Goal: Task Accomplishment & Management: Manage account settings

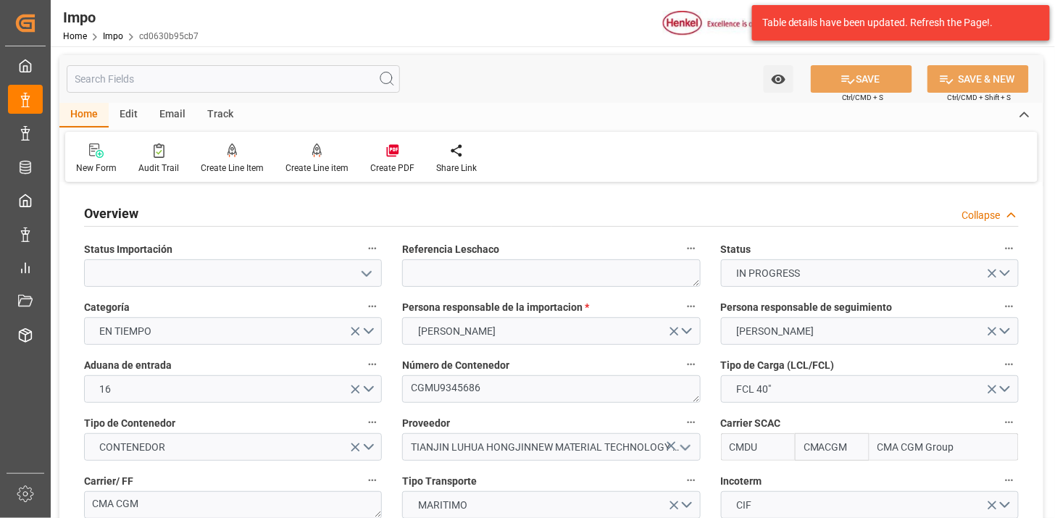
scroll to position [1268, 0]
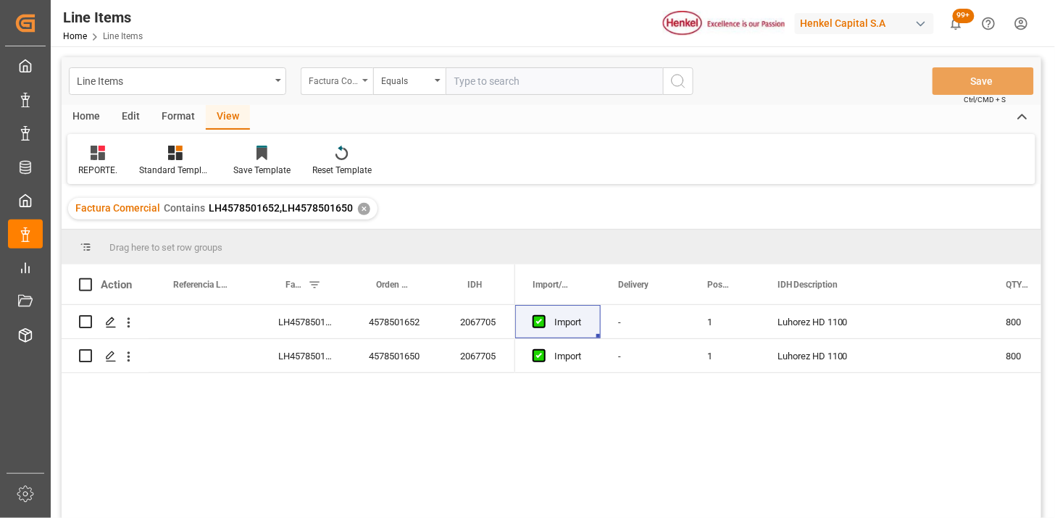
click at [342, 80] on div "Factura Comercial" at bounding box center [333, 79] width 49 height 17
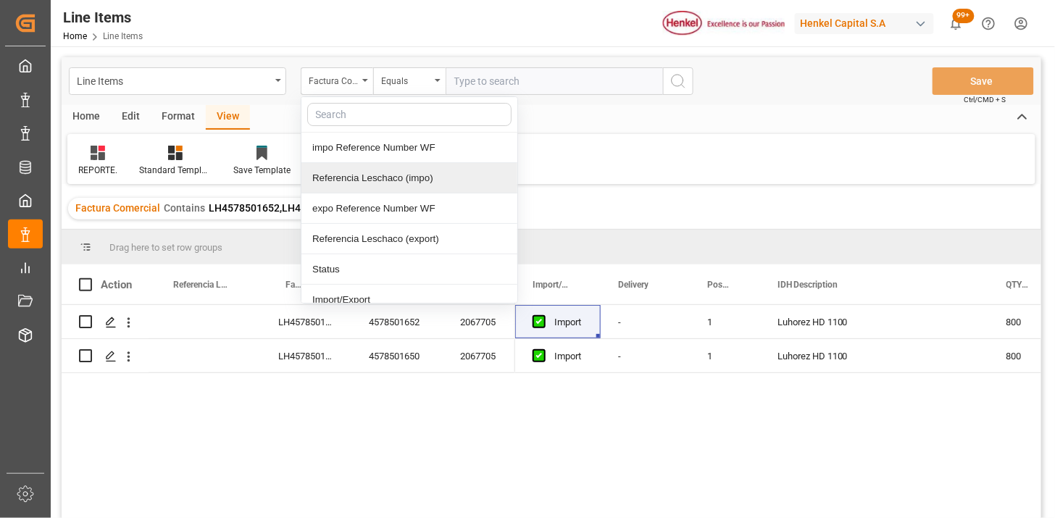
drag, startPoint x: 385, startPoint y: 175, endPoint x: 461, endPoint y: 96, distance: 110.7
click at [386, 172] on div "Referencia Leschaco (impo)" at bounding box center [409, 178] width 216 height 30
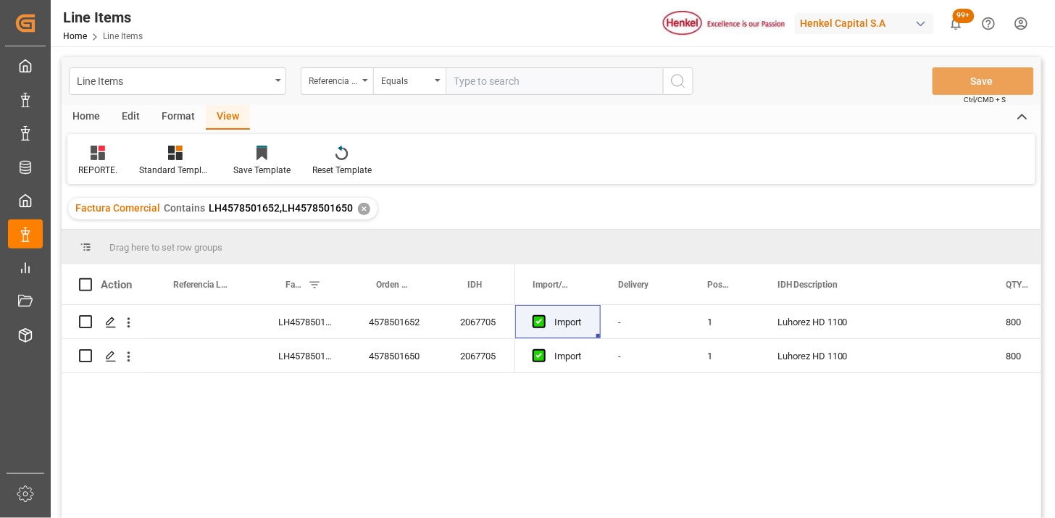
click at [468, 81] on input "text" at bounding box center [554, 81] width 217 height 28
paste input "250906900476"
type input "250906900476"
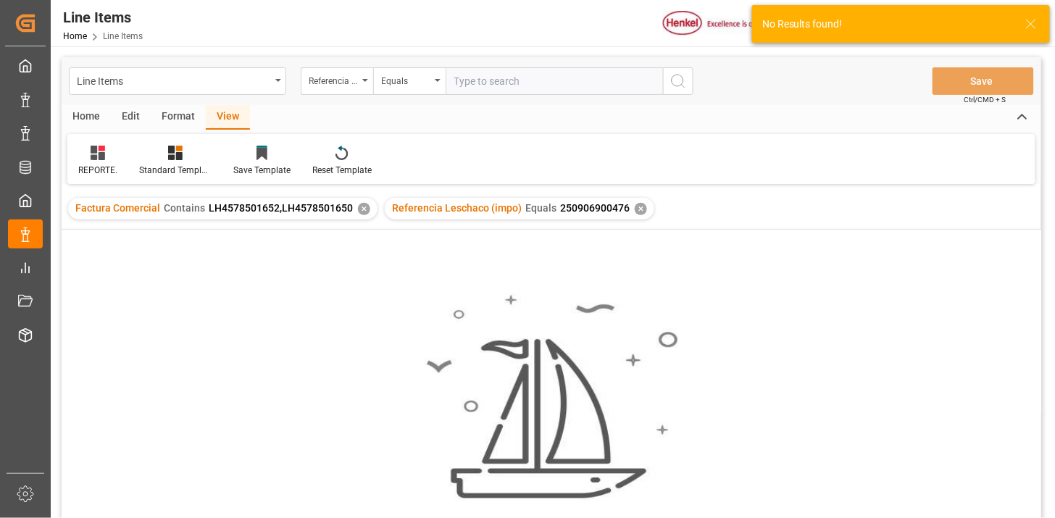
click at [358, 208] on div "✕" at bounding box center [364, 209] width 12 height 12
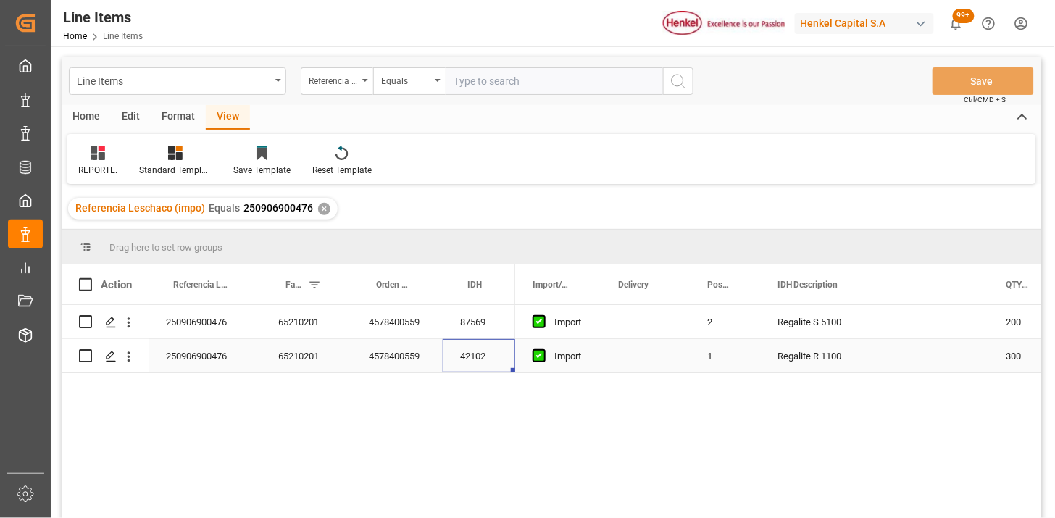
click at [481, 362] on div "42102" at bounding box center [479, 355] width 72 height 33
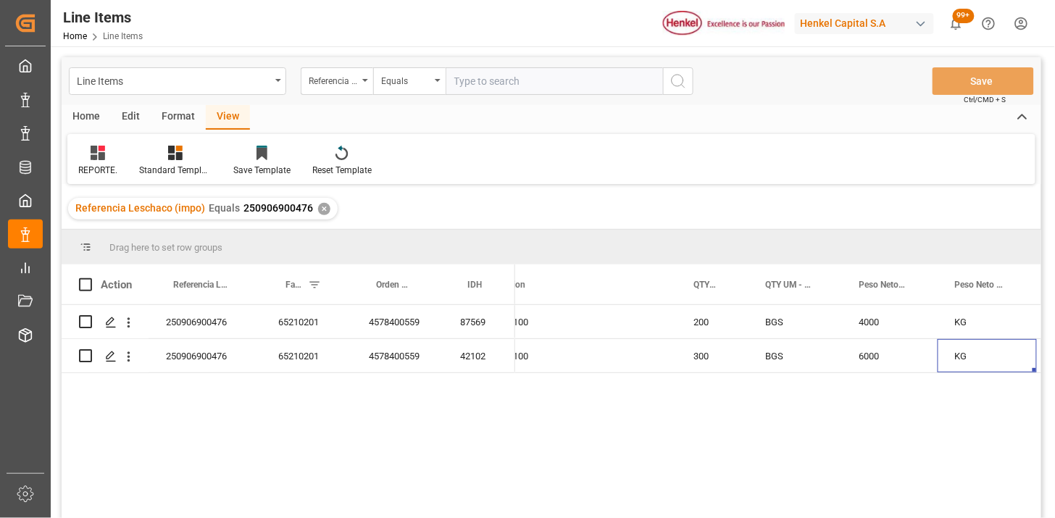
scroll to position [0, 313]
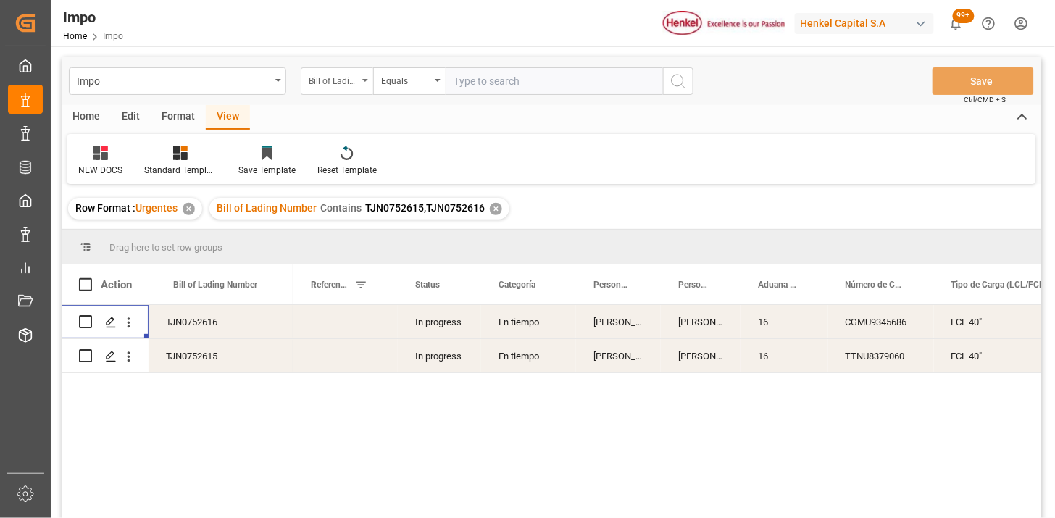
click at [334, 82] on div "Bill of Lading Number" at bounding box center [333, 79] width 49 height 17
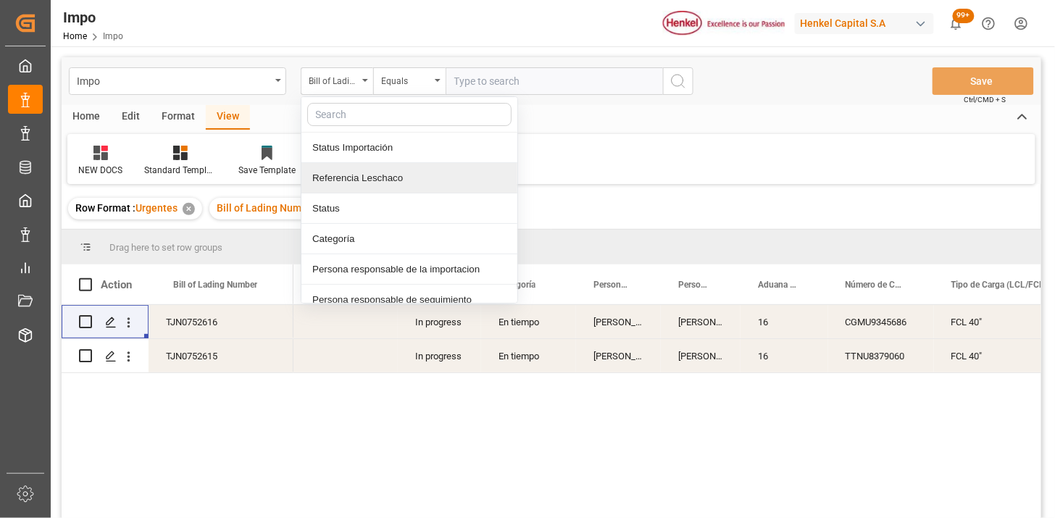
drag, startPoint x: 369, startPoint y: 178, endPoint x: 393, endPoint y: 156, distance: 32.3
click at [371, 177] on div "Referencia Leschaco" at bounding box center [409, 178] width 216 height 30
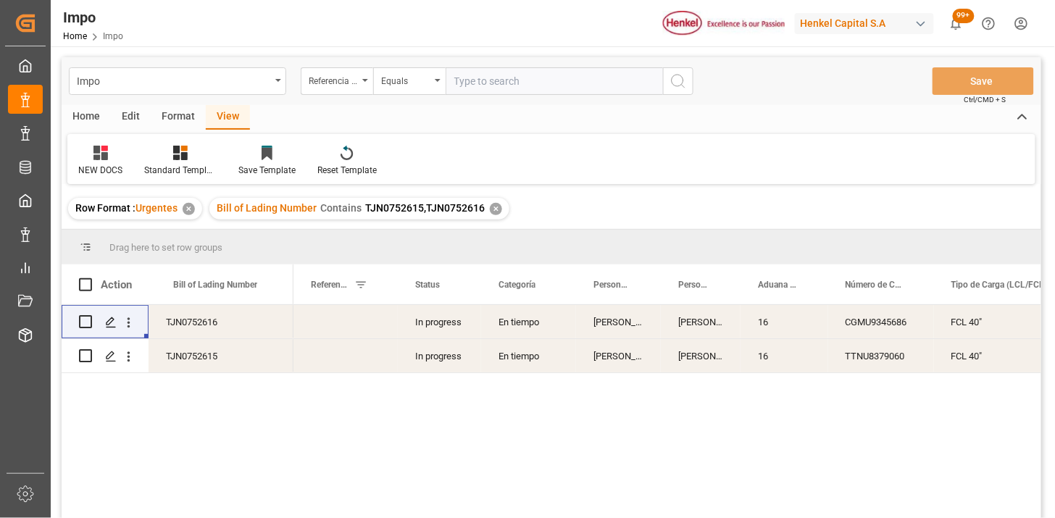
click at [467, 83] on input "text" at bounding box center [554, 81] width 217 height 28
paste input "250906900514"
type input "250906900514"
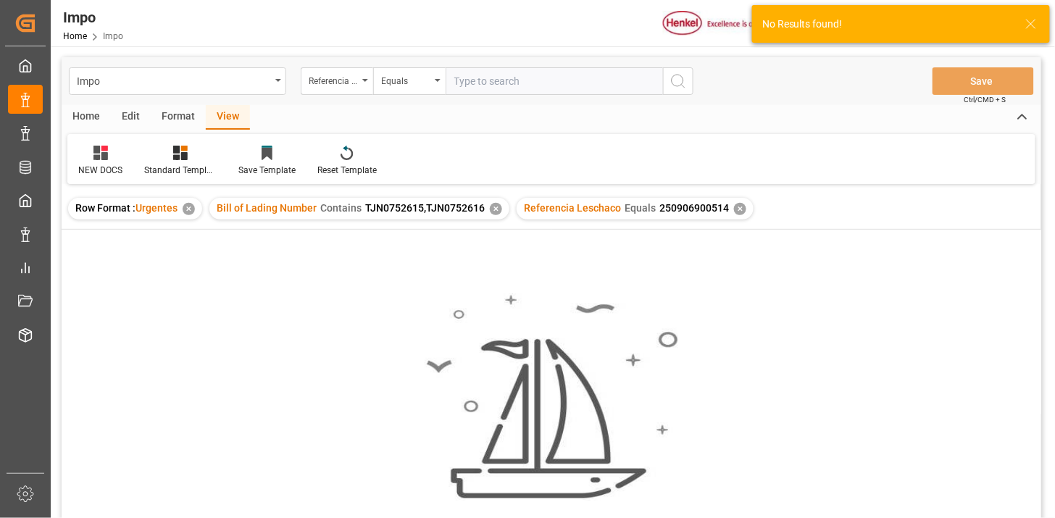
click at [495, 209] on div "✕" at bounding box center [496, 209] width 12 height 12
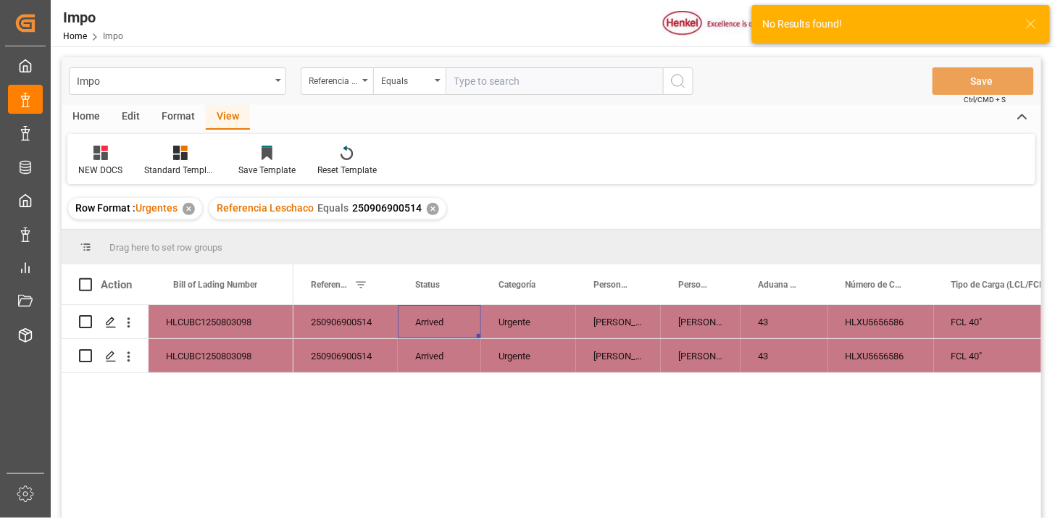
click at [426, 334] on div "Arrived" at bounding box center [439, 321] width 83 height 33
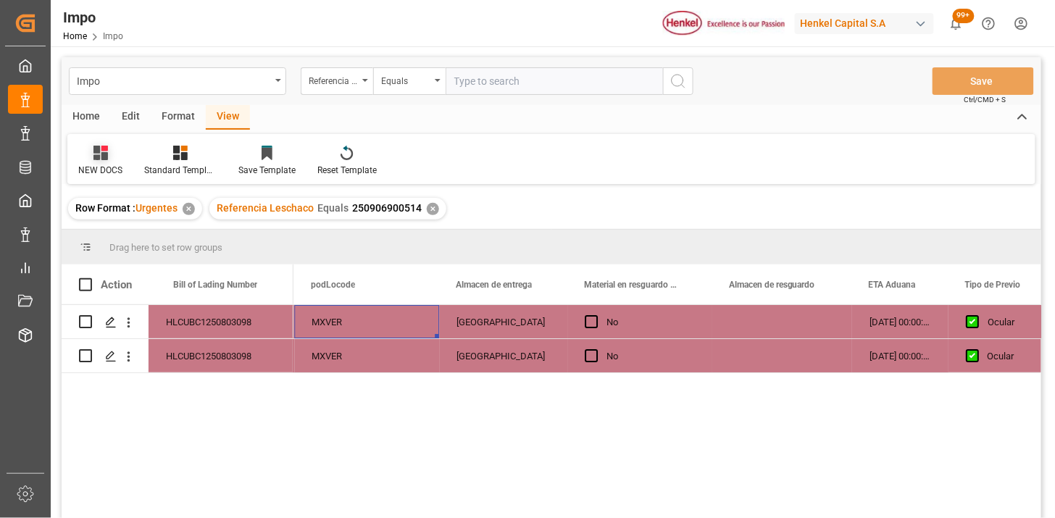
click at [100, 158] on icon at bounding box center [100, 153] width 14 height 14
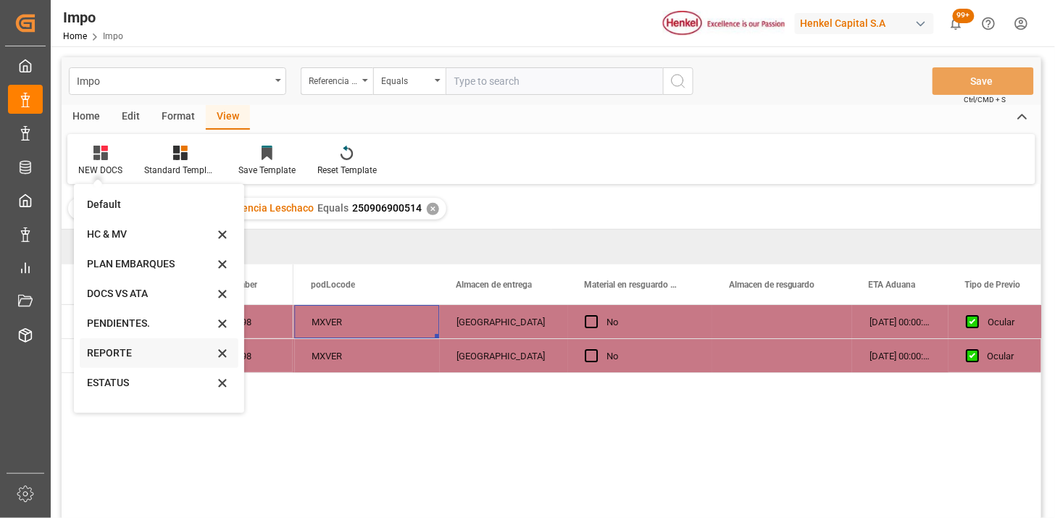
click at [134, 361] on div "REPORTE" at bounding box center [159, 353] width 159 height 30
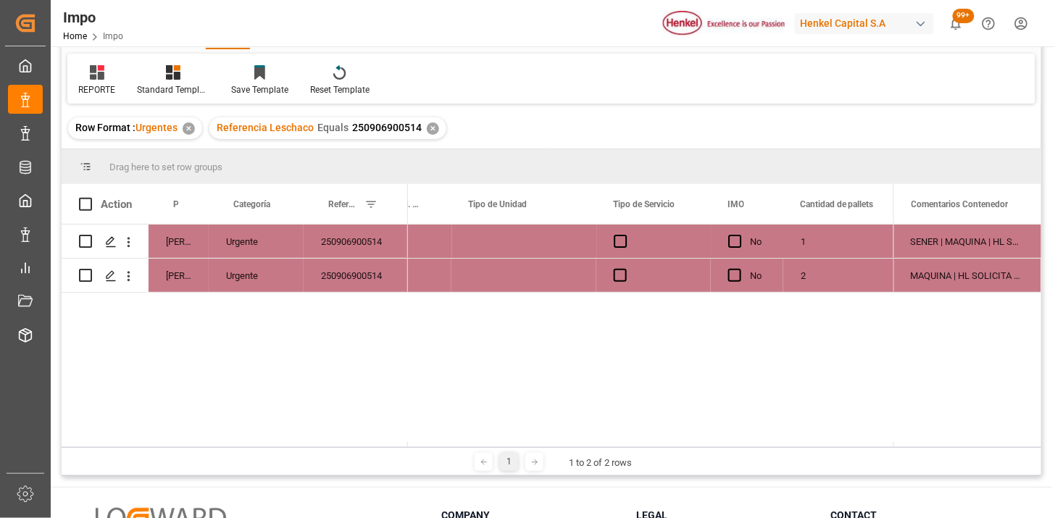
click at [466, 243] on div "Press SPACE to select this row." at bounding box center [523, 241] width 145 height 33
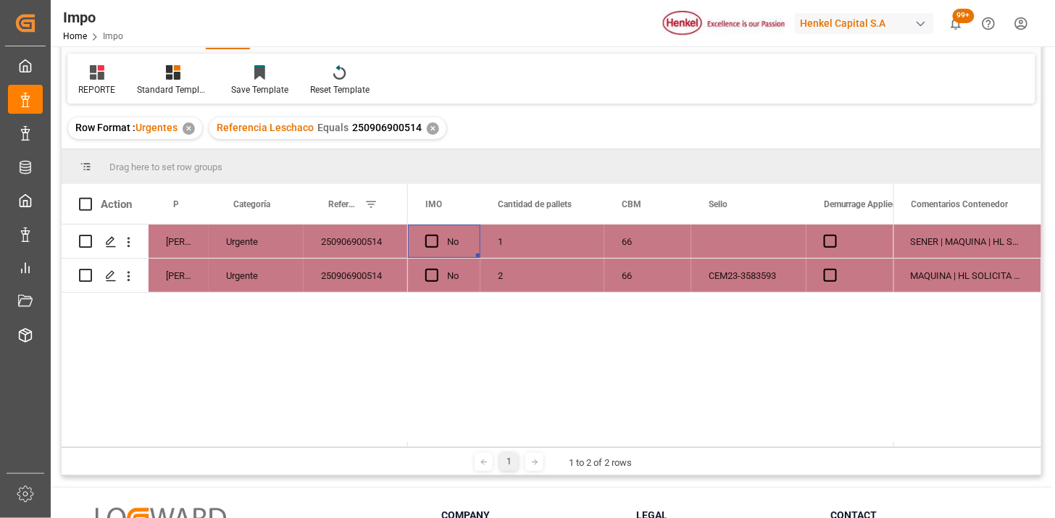
click at [263, 244] on div "Urgente" at bounding box center [256, 241] width 95 height 33
click at [283, 255] on button "Urgente" at bounding box center [256, 250] width 72 height 28
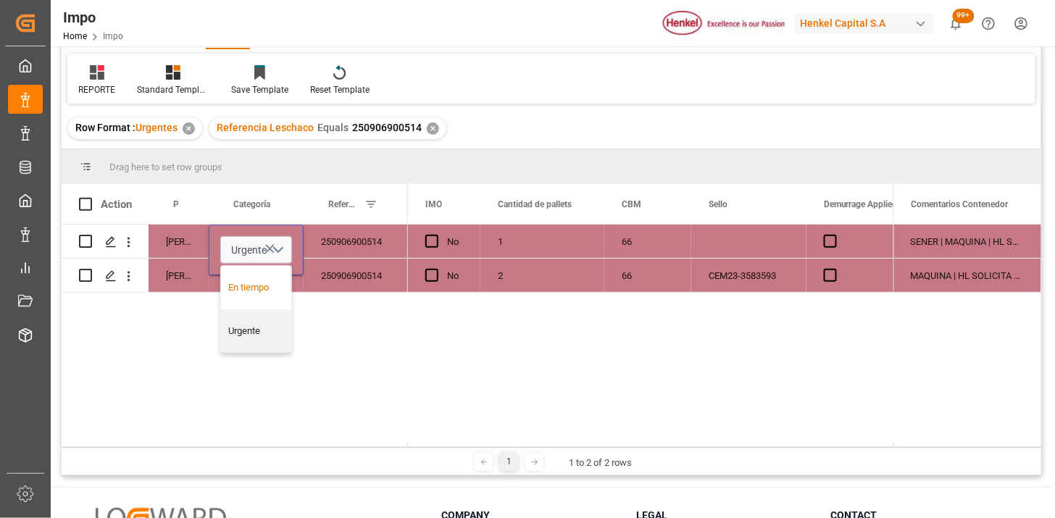
click at [271, 288] on div "En tiempo" at bounding box center [256, 287] width 55 height 14
click at [540, 239] on div "1" at bounding box center [542, 241] width 124 height 33
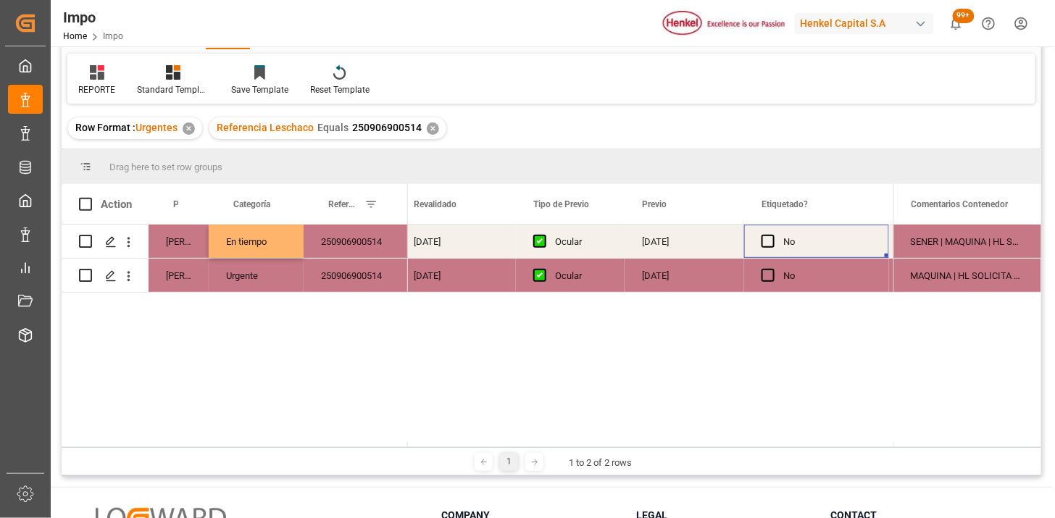
scroll to position [0, 1715]
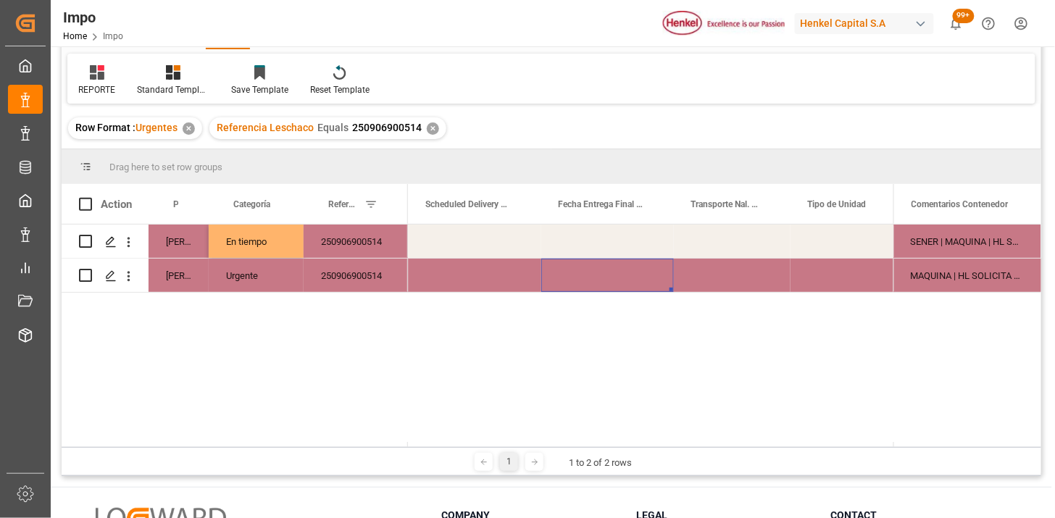
click at [712, 276] on div "Press SPACE to select this row." at bounding box center [732, 275] width 117 height 33
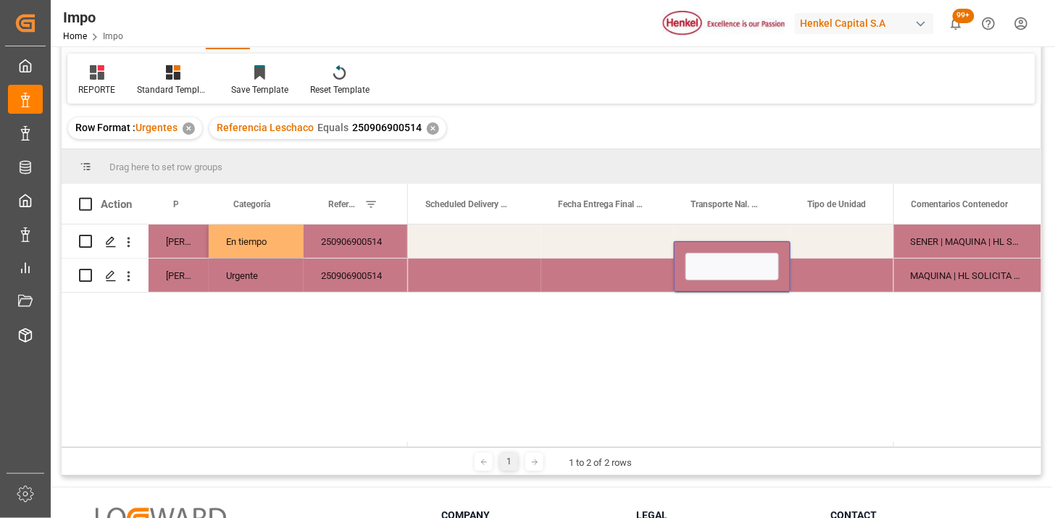
click at [712, 276] on input "Press SPACE to select this row." at bounding box center [731, 267] width 93 height 28
type input "HAPAG LLOYD"
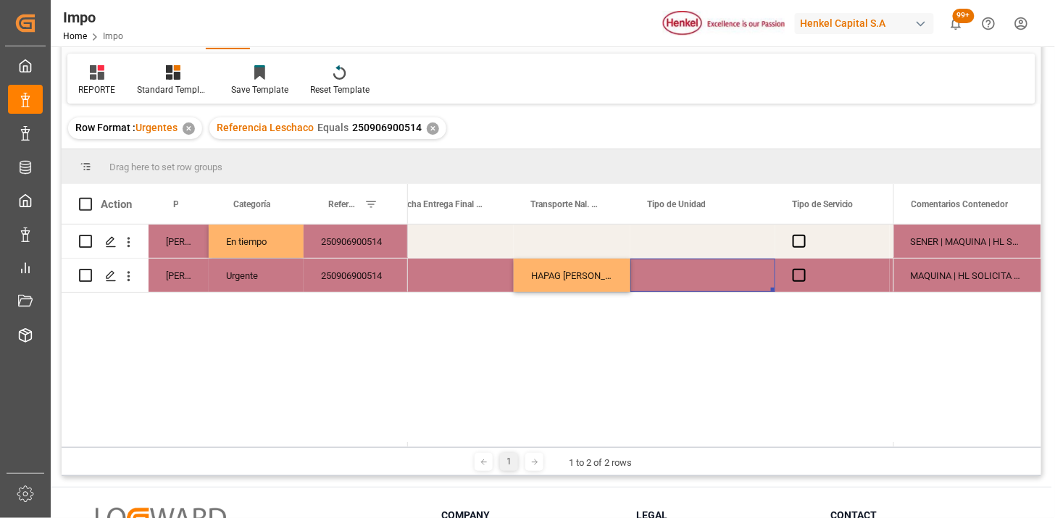
click at [689, 277] on div "Press SPACE to select this row." at bounding box center [702, 275] width 145 height 33
click at [689, 277] on input "Press SPACE to select this row." at bounding box center [703, 267] width 122 height 28
type input "TRAILER"
click at [790, 276] on div "Press SPACE to select this row." at bounding box center [832, 275] width 114 height 33
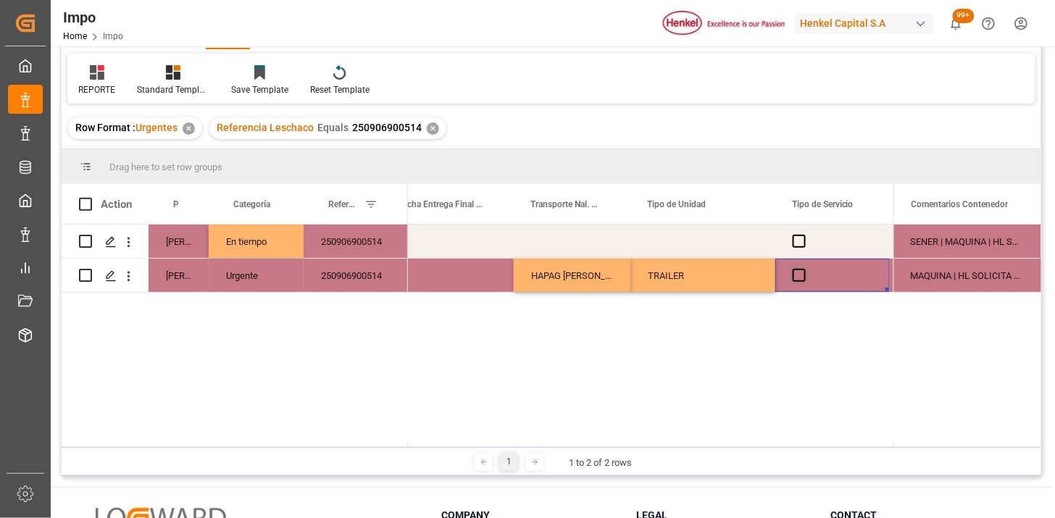
click at [800, 276] on span "Press SPACE to select this row." at bounding box center [799, 275] width 13 height 13
click at [803, 269] on input "Press SPACE to select this row." at bounding box center [803, 269] width 0 height 0
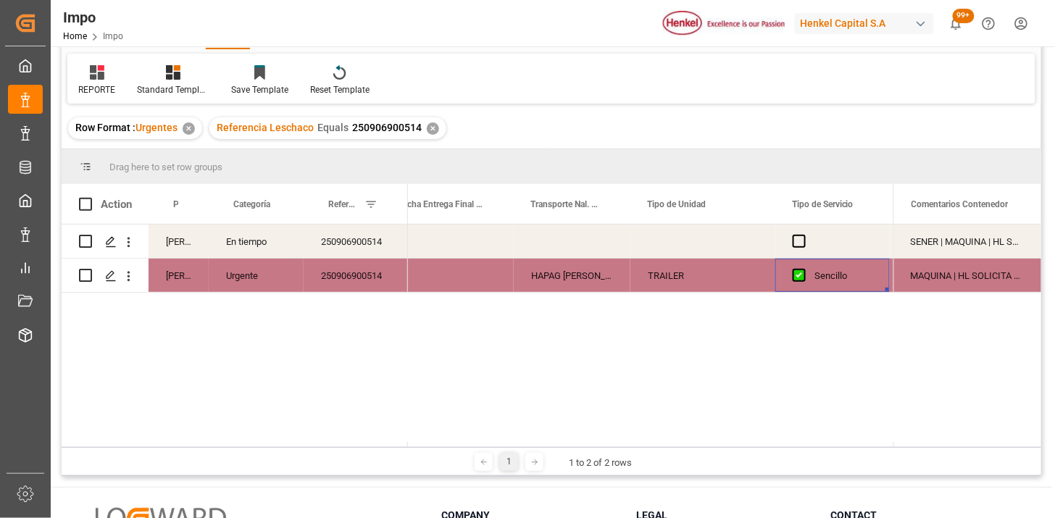
scroll to position [0, 0]
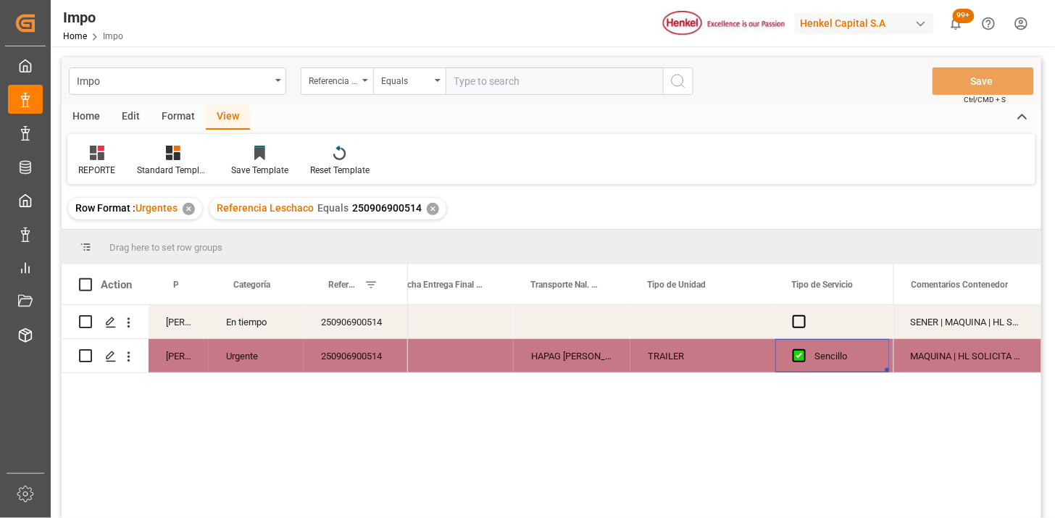
click at [490, 88] on input "text" at bounding box center [554, 81] width 217 height 28
paste input "250906900476"
type input "250906900476"
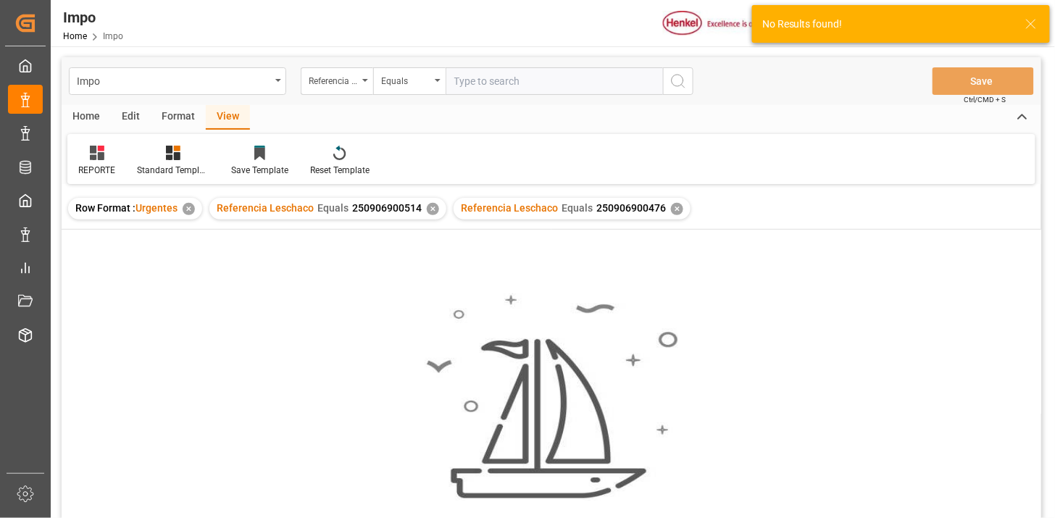
click at [427, 208] on div "✕" at bounding box center [433, 209] width 12 height 12
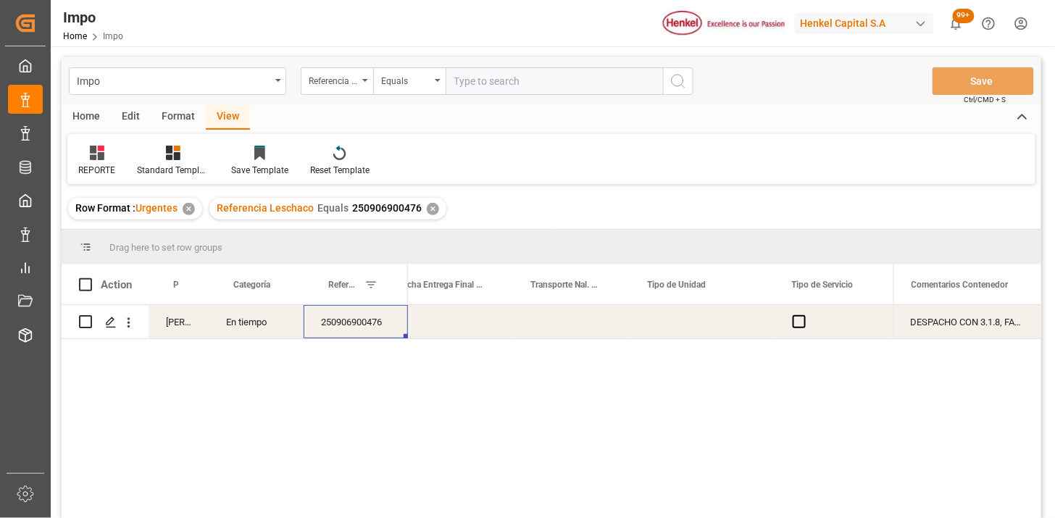
click at [379, 329] on div "250906900476" at bounding box center [356, 321] width 104 height 33
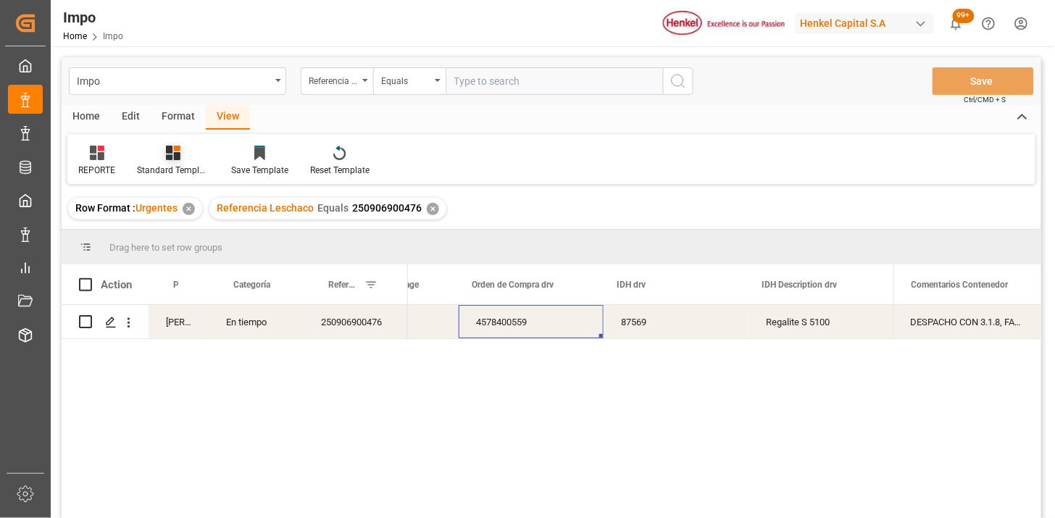
scroll to position [0, 3625]
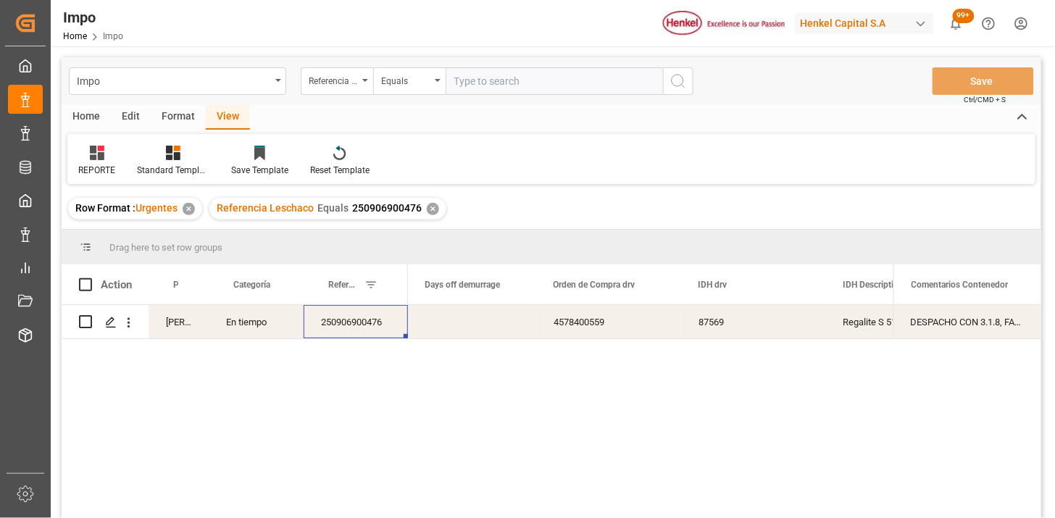
click at [380, 327] on div "250906900476" at bounding box center [356, 321] width 104 height 33
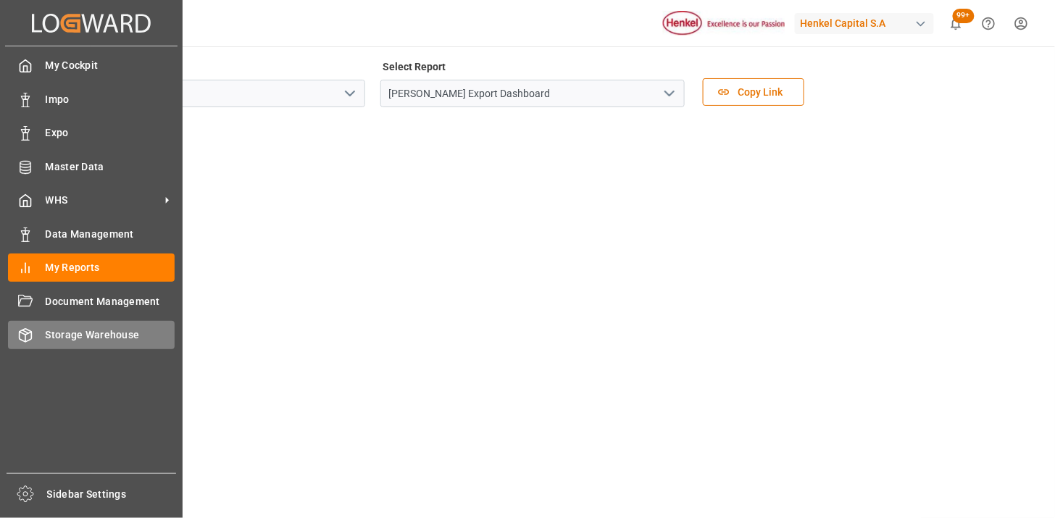
click at [37, 335] on div "Storage Warehouse Storage Warehouse" at bounding box center [91, 335] width 167 height 28
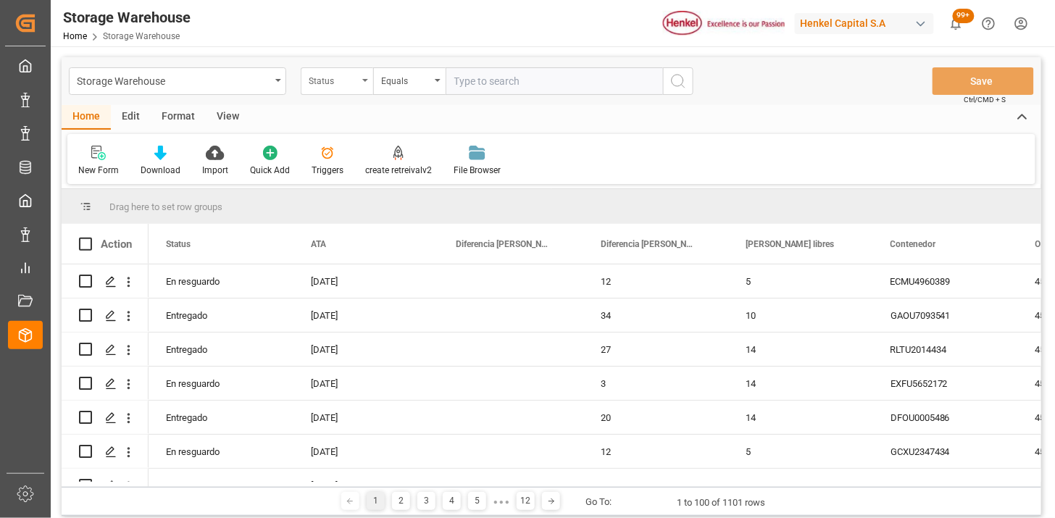
click at [346, 85] on div "Status" at bounding box center [333, 79] width 49 height 17
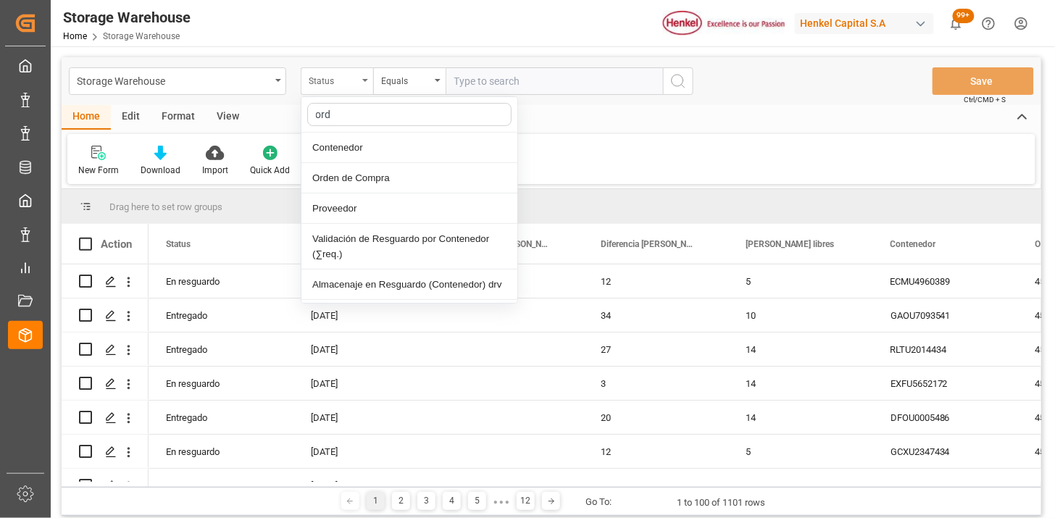
type input "orde"
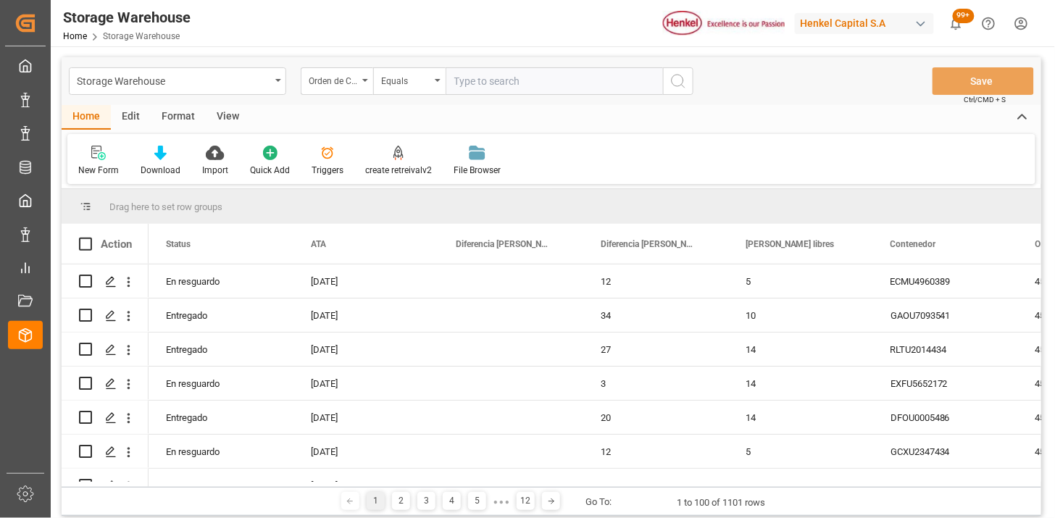
click at [496, 81] on input "text" at bounding box center [554, 81] width 217 height 28
paste input "4578400559"
type input "4578400559"
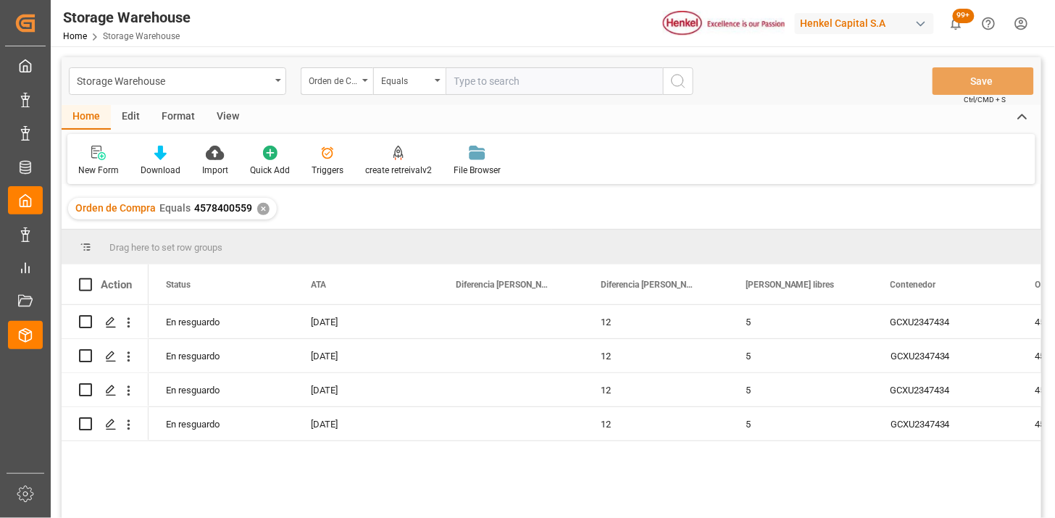
click at [238, 119] on div "View" at bounding box center [228, 117] width 44 height 25
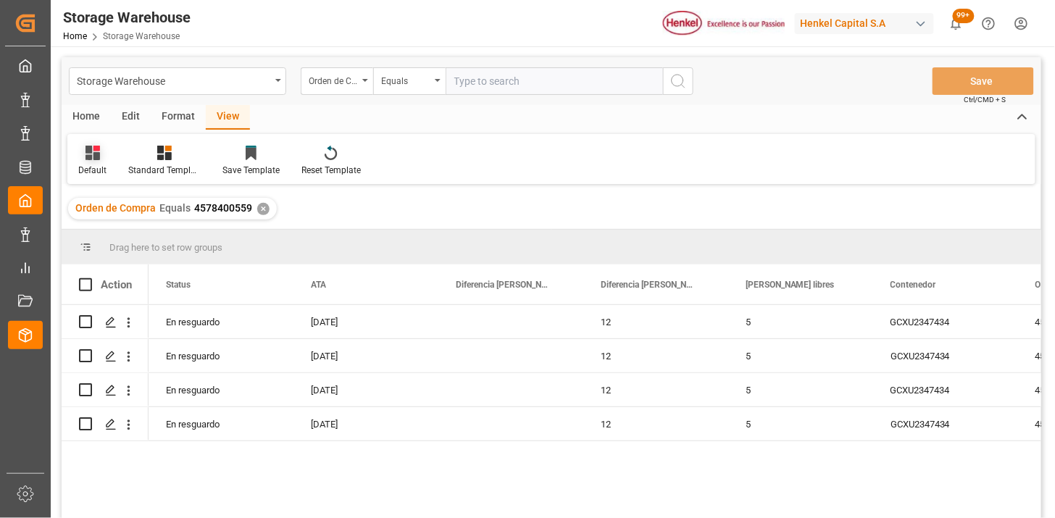
click at [99, 153] on div at bounding box center [92, 152] width 28 height 15
click at [126, 227] on div "REPORTE." at bounding box center [148, 234] width 127 height 15
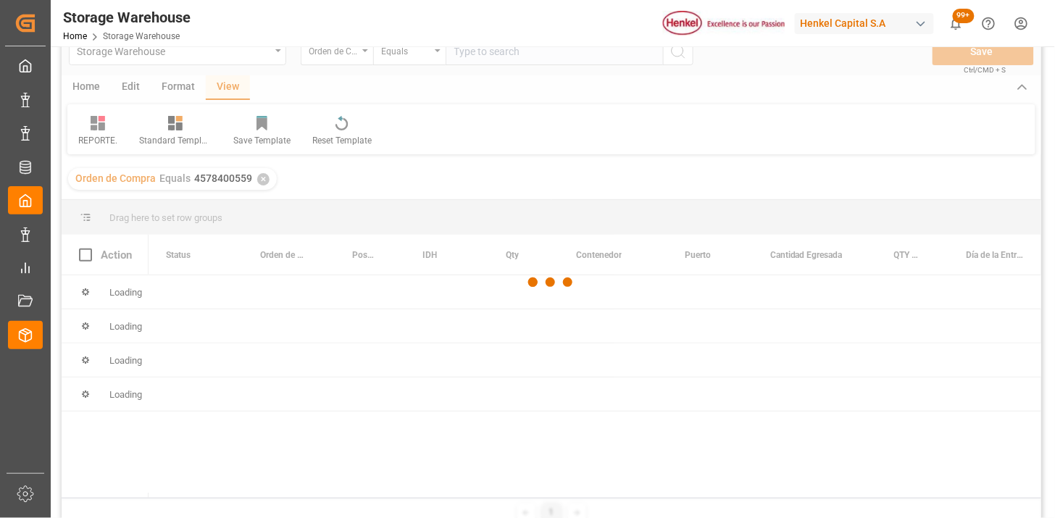
scroll to position [80, 0]
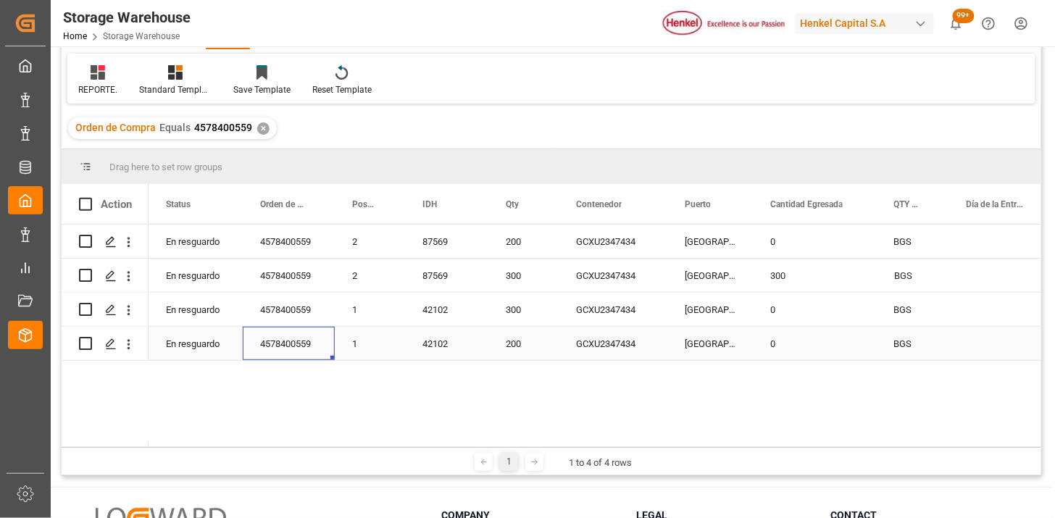
click at [312, 349] on div "4578400559" at bounding box center [289, 343] width 92 height 33
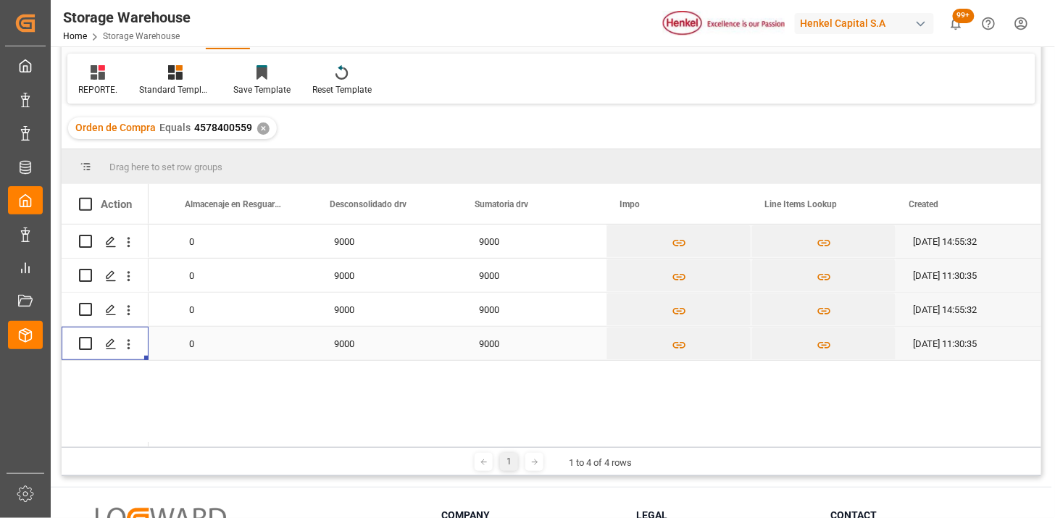
scroll to position [0, 0]
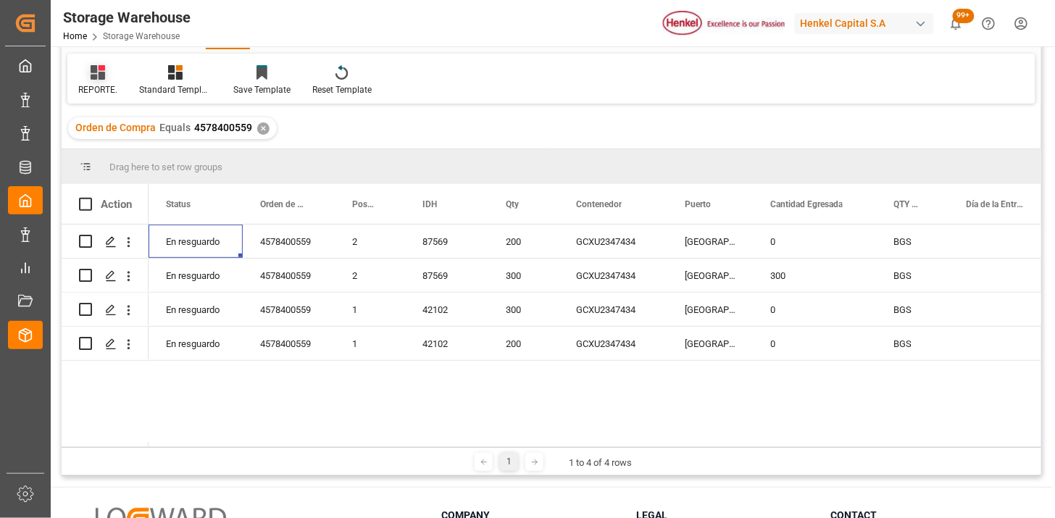
click at [100, 78] on icon at bounding box center [98, 72] width 14 height 14
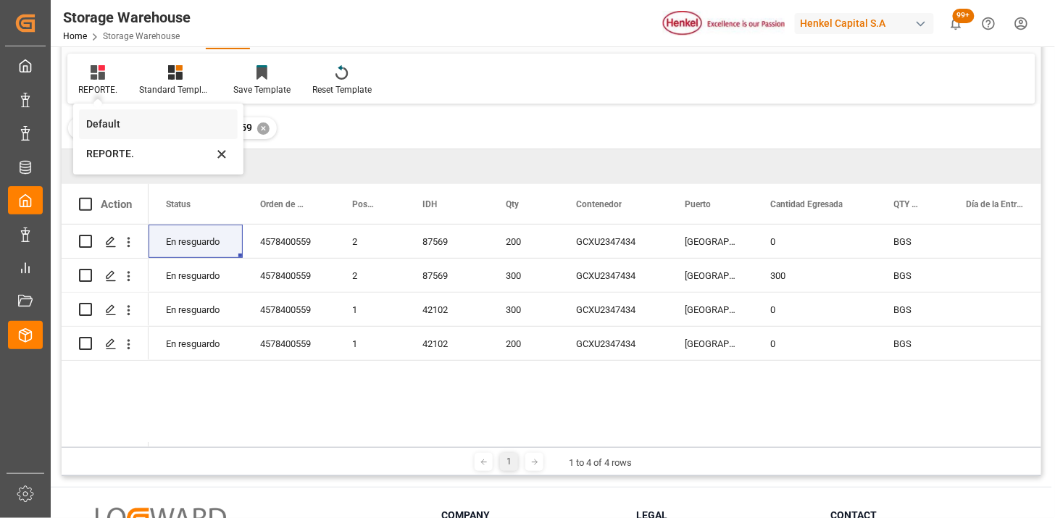
click at [126, 118] on div "Default" at bounding box center [149, 124] width 127 height 15
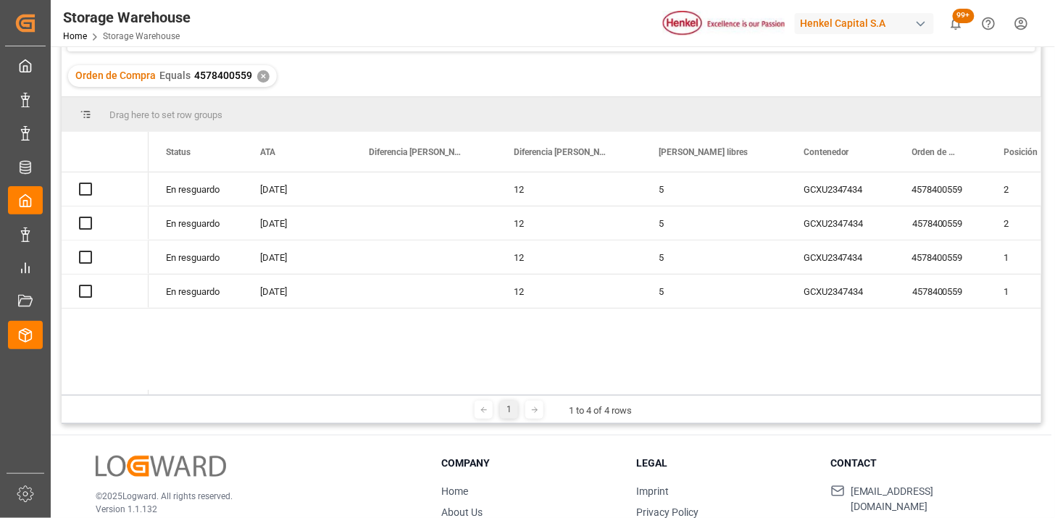
scroll to position [161, 0]
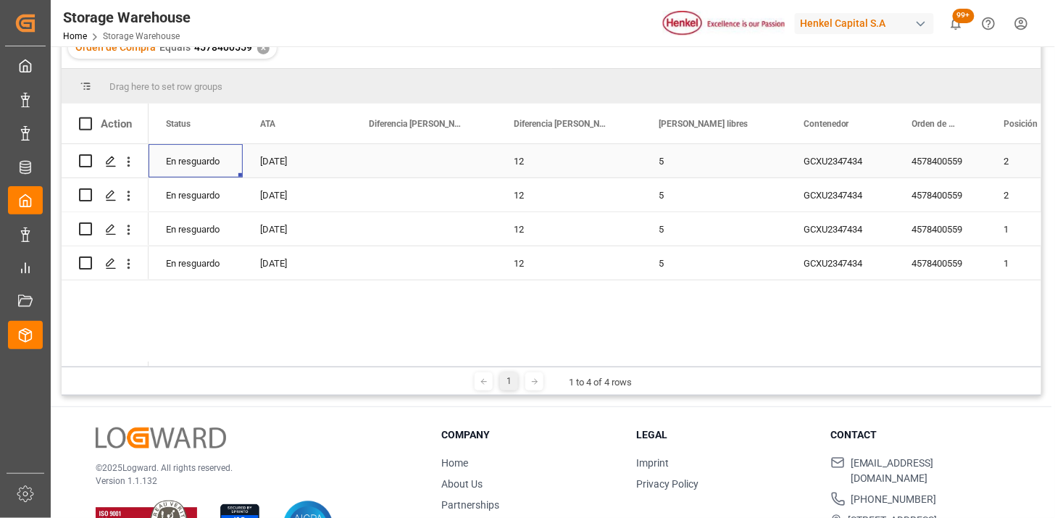
click at [183, 164] on div "En resguardo" at bounding box center [196, 160] width 94 height 33
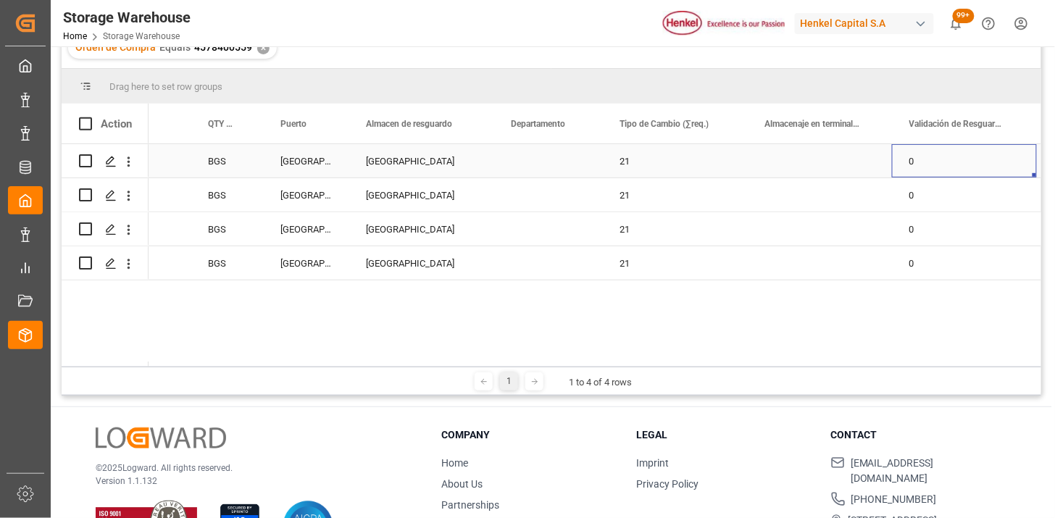
scroll to position [0, 0]
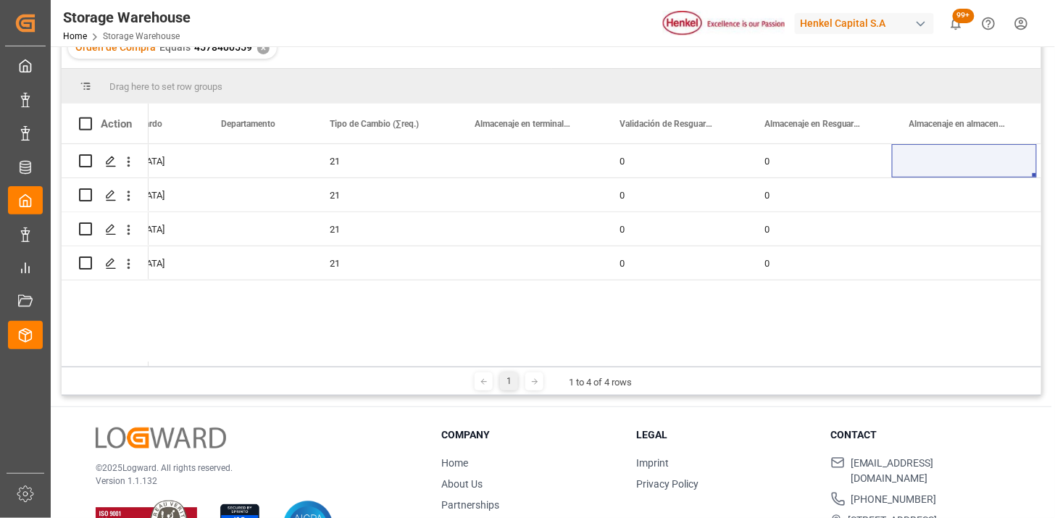
drag, startPoint x: 502, startPoint y: 368, endPoint x: 112, endPoint y: 371, distance: 390.5
click at [112, 371] on div "1 1 to 4 of 4 rows" at bounding box center [551, 381] width 979 height 29
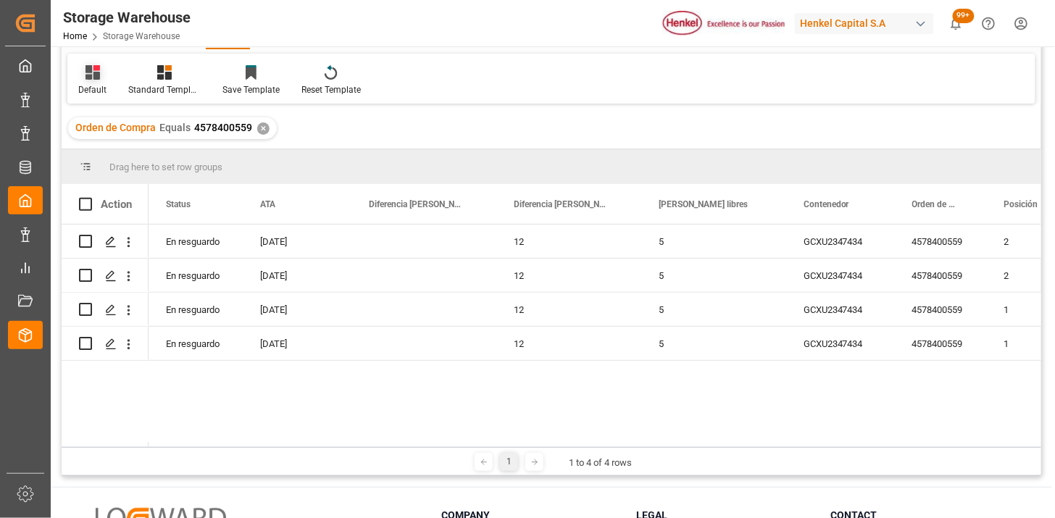
click at [94, 81] on div "Default" at bounding box center [92, 80] width 50 height 32
click at [124, 158] on div "REPORTE." at bounding box center [148, 153] width 127 height 15
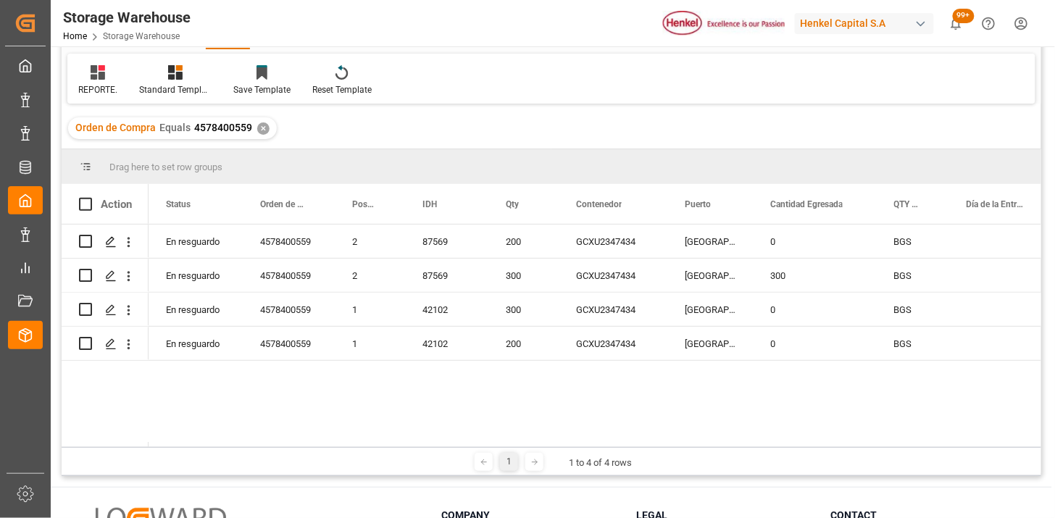
drag, startPoint x: 451, startPoint y: 442, endPoint x: 369, endPoint y: 453, distance: 81.9
click at [373, 447] on div "Drag here to set row groups Drag here to set column labels Action Posición Cont…" at bounding box center [551, 312] width 979 height 327
click at [133, 349] on icon "open menu" at bounding box center [128, 344] width 15 height 15
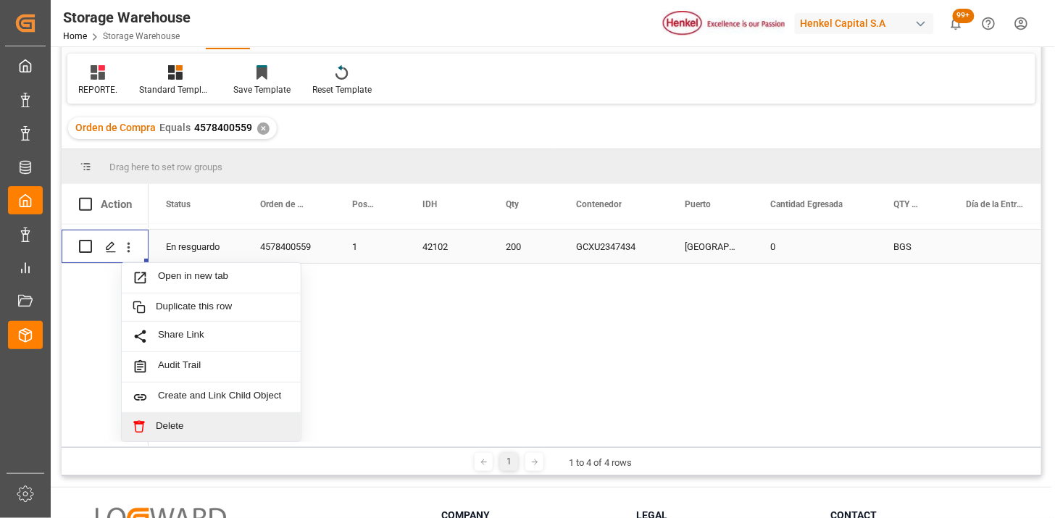
click at [233, 420] on span "Delete" at bounding box center [223, 426] width 134 height 13
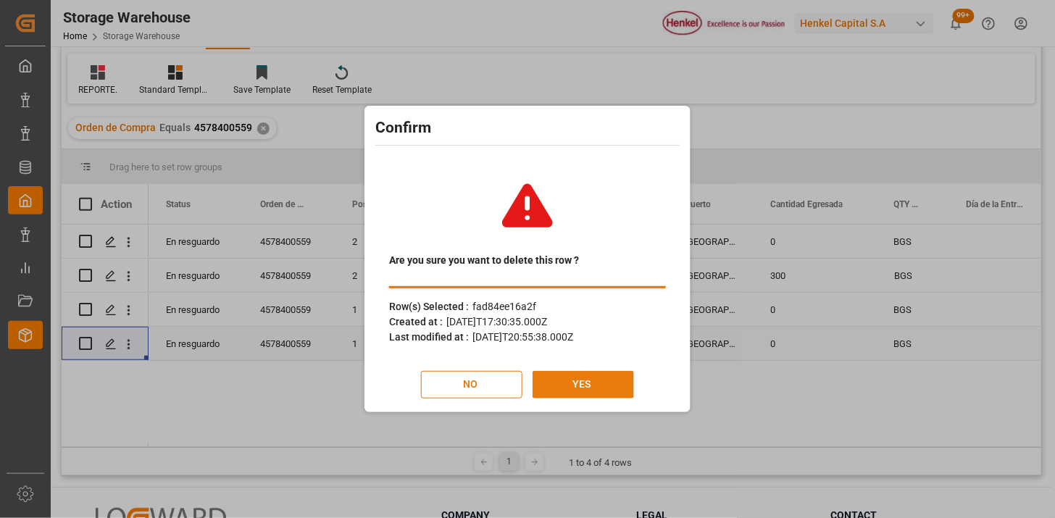
click at [578, 384] on button "YES" at bounding box center [582, 385] width 101 height 28
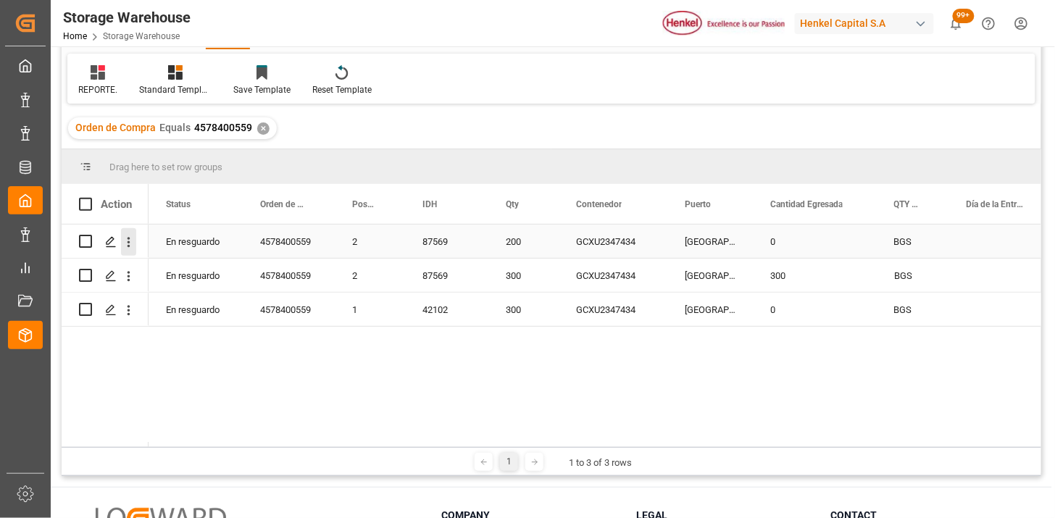
click at [127, 239] on icon "open menu" at bounding box center [128, 242] width 3 height 10
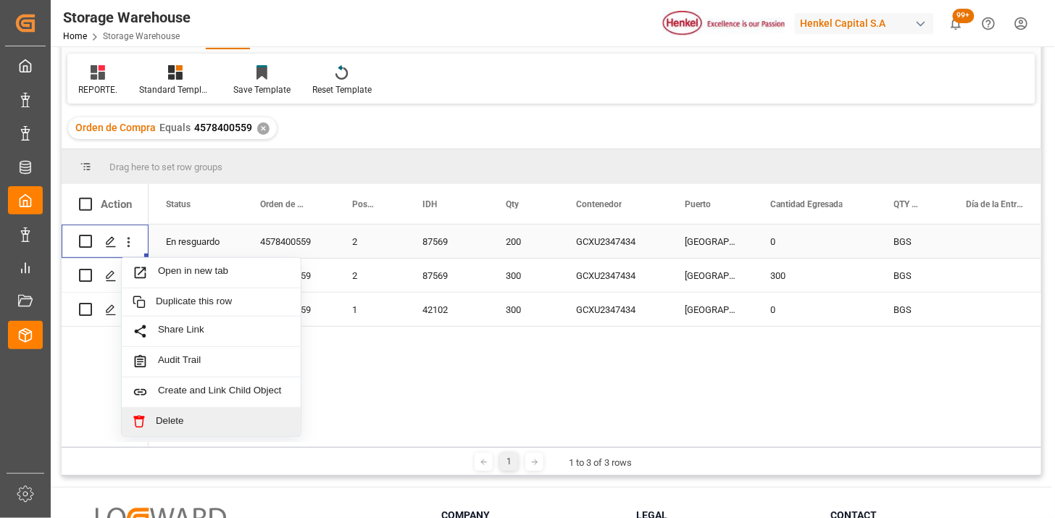
click at [197, 422] on span "Delete" at bounding box center [223, 421] width 134 height 13
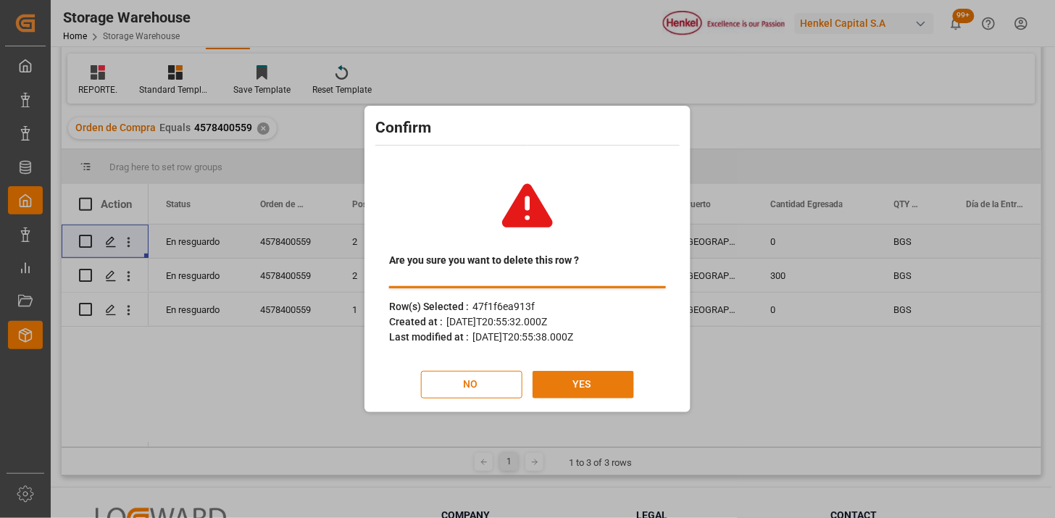
click at [556, 382] on button "YES" at bounding box center [582, 385] width 101 height 28
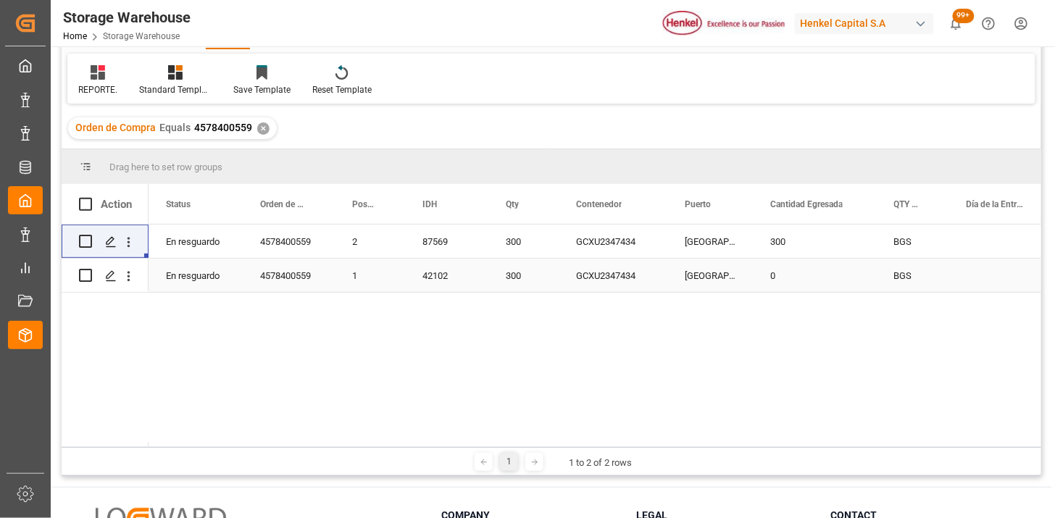
click at [138, 279] on div "Press SPACE to select this row." at bounding box center [128, 276] width 37 height 28
click at [438, 269] on div "42102" at bounding box center [446, 275] width 83 height 33
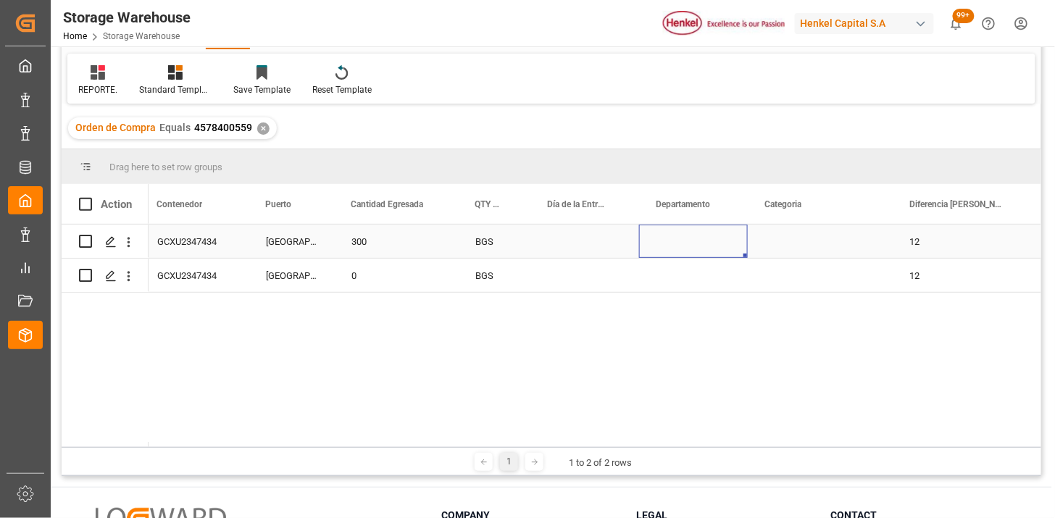
click at [703, 241] on div "Press SPACE to select this row." at bounding box center [693, 241] width 109 height 33
click at [715, 243] on button "Select" at bounding box center [693, 250] width 85 height 28
click at [700, 340] on div "Contract Logistics" at bounding box center [693, 352] width 69 height 28
click at [794, 239] on div "Press SPACE to select this row." at bounding box center [820, 241] width 145 height 33
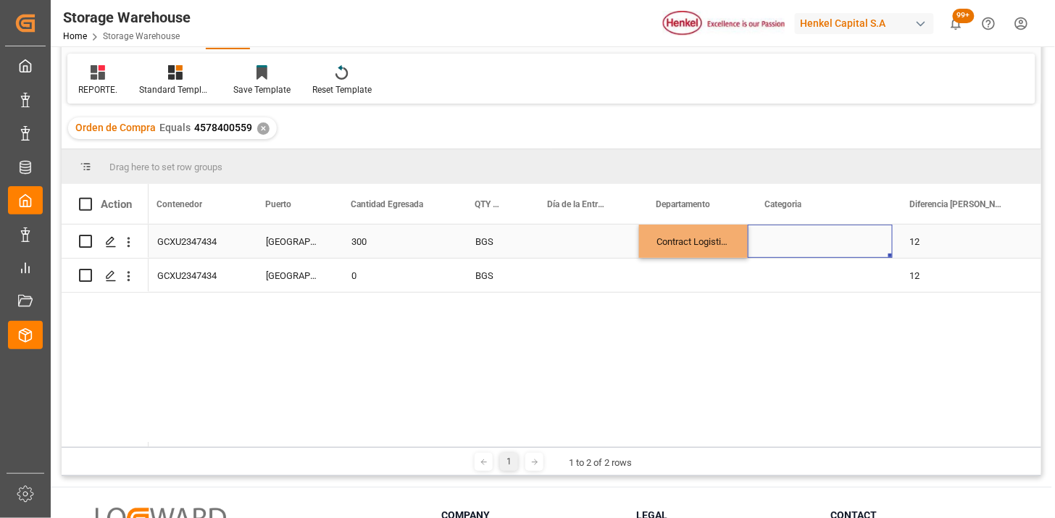
click at [797, 238] on div "Press SPACE to select this row." at bounding box center [820, 241] width 145 height 33
click at [865, 251] on button "Select" at bounding box center [820, 250] width 122 height 28
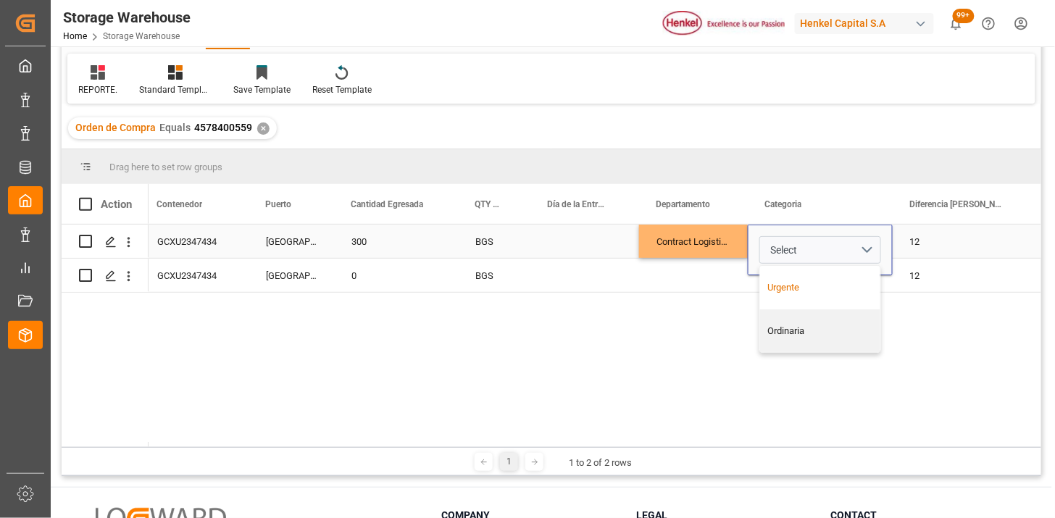
drag, startPoint x: 832, startPoint y: 284, endPoint x: 808, endPoint y: 280, distance: 24.2
click at [832, 285] on div "Urgente" at bounding box center [820, 287] width 105 height 14
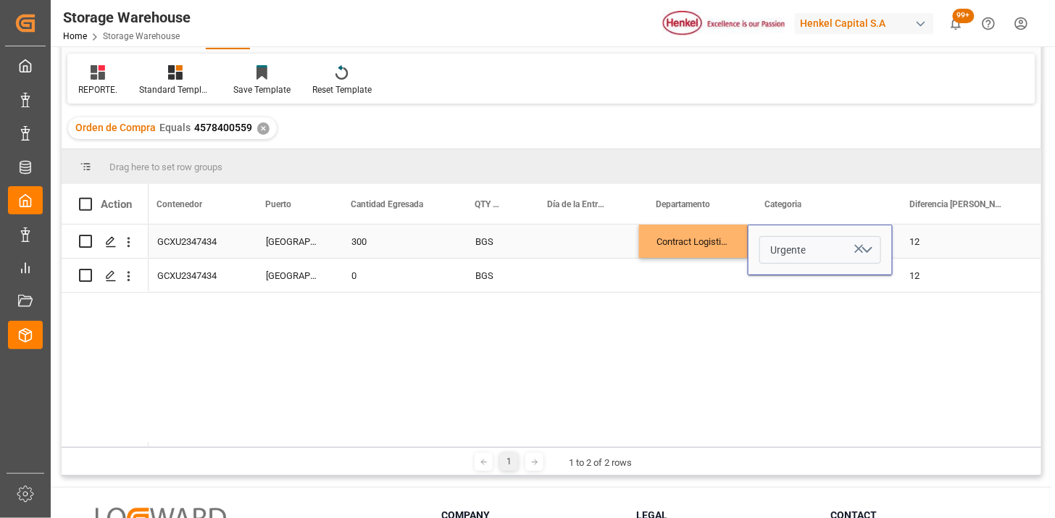
click at [722, 249] on div "Contract Logistics" at bounding box center [693, 241] width 109 height 33
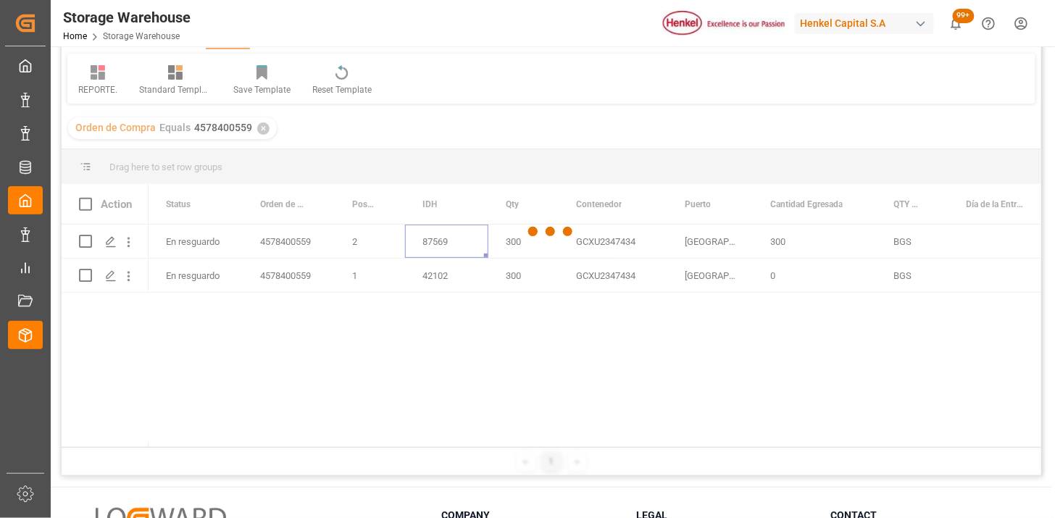
scroll to position [0, 1288]
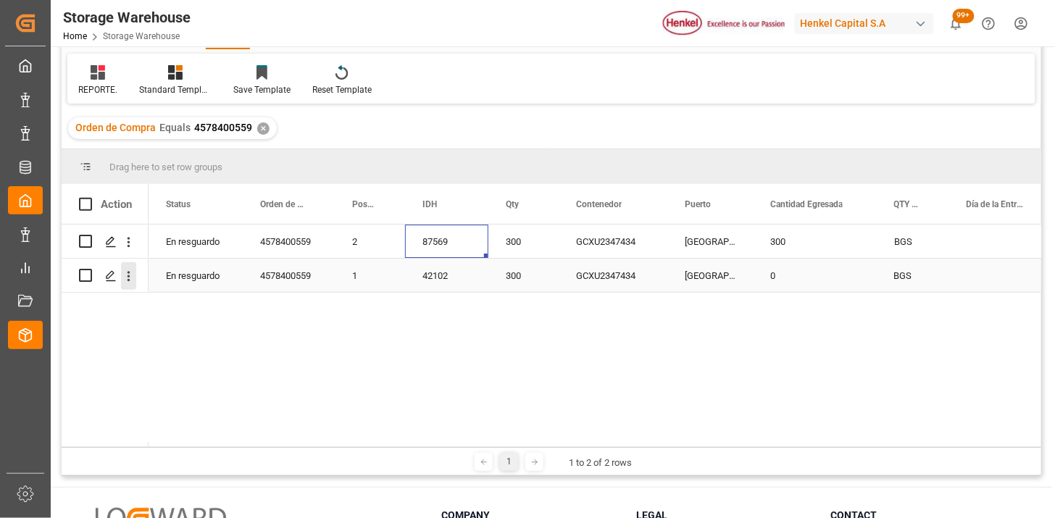
click at [135, 277] on icon "open menu" at bounding box center [128, 276] width 15 height 15
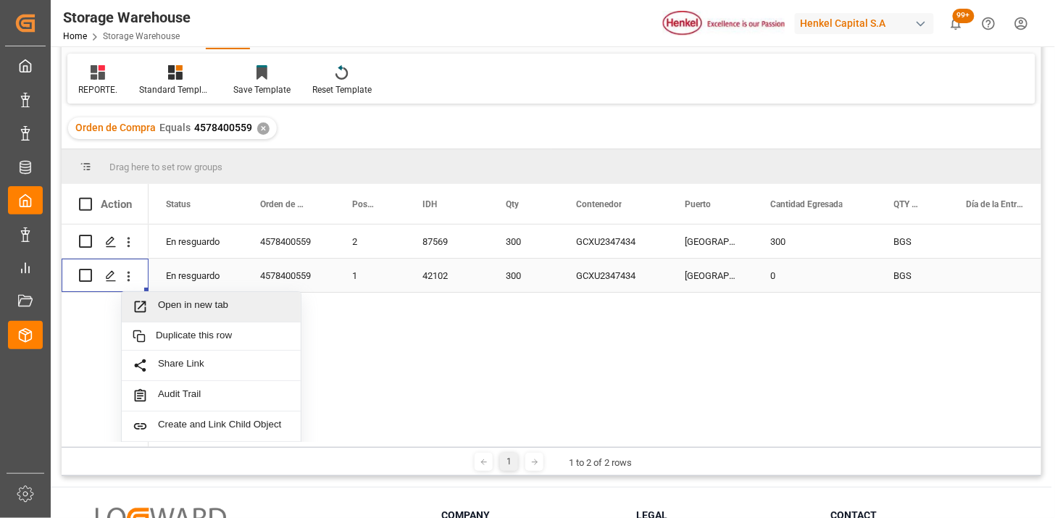
click at [161, 305] on span "Open in new tab" at bounding box center [224, 306] width 132 height 15
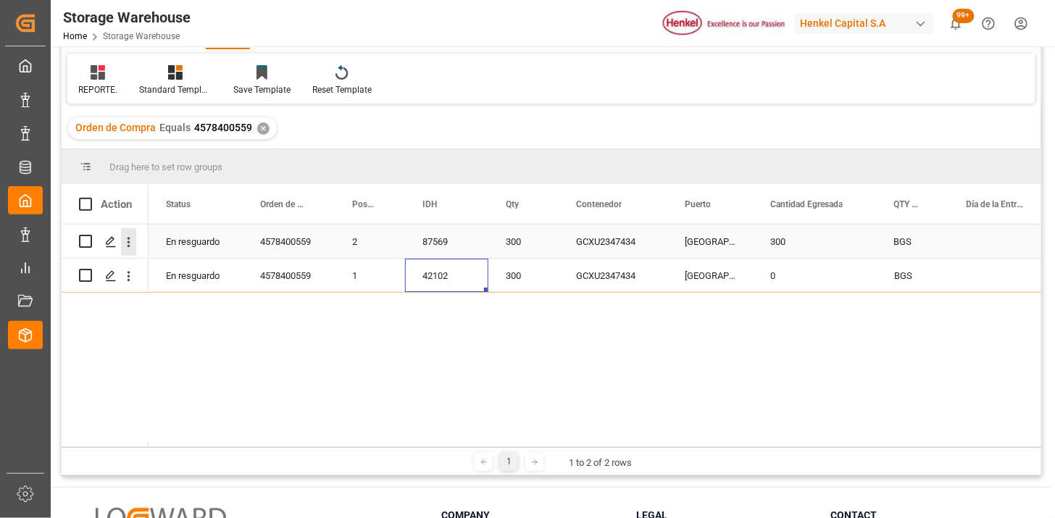
click at [128, 248] on icon "open menu" at bounding box center [128, 242] width 15 height 15
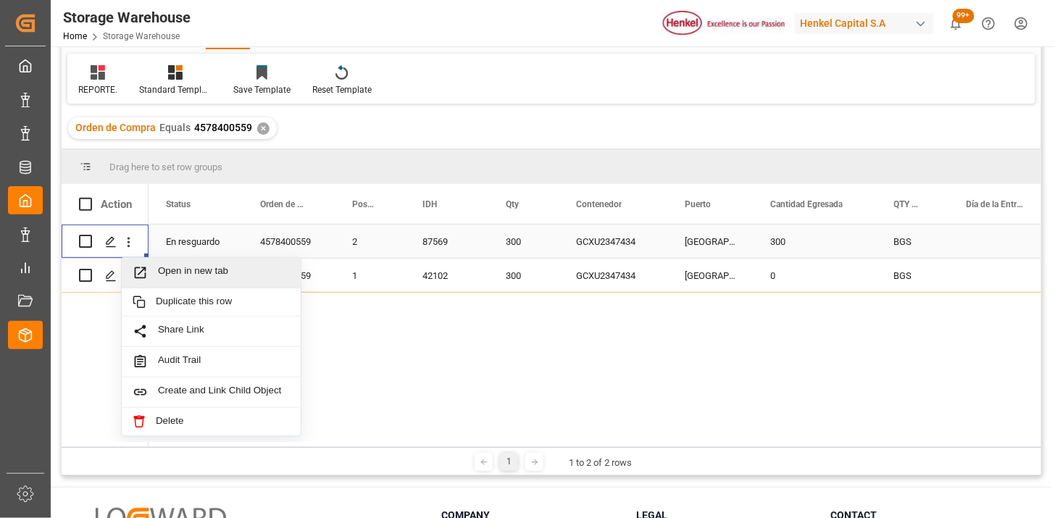
click at [159, 263] on div "Open in new tab" at bounding box center [211, 273] width 179 height 30
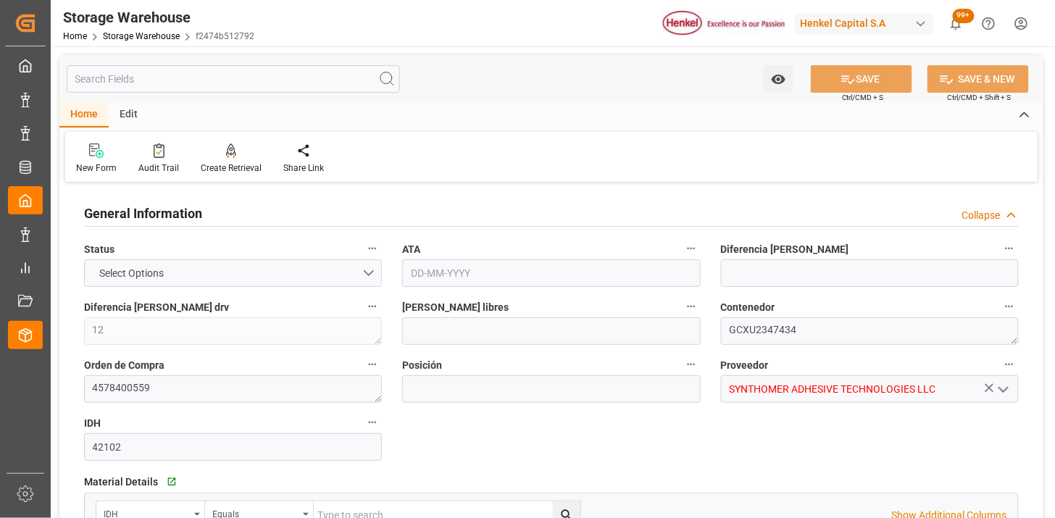
type input "5"
type input "1"
type input "300"
type input "21"
type input "0"
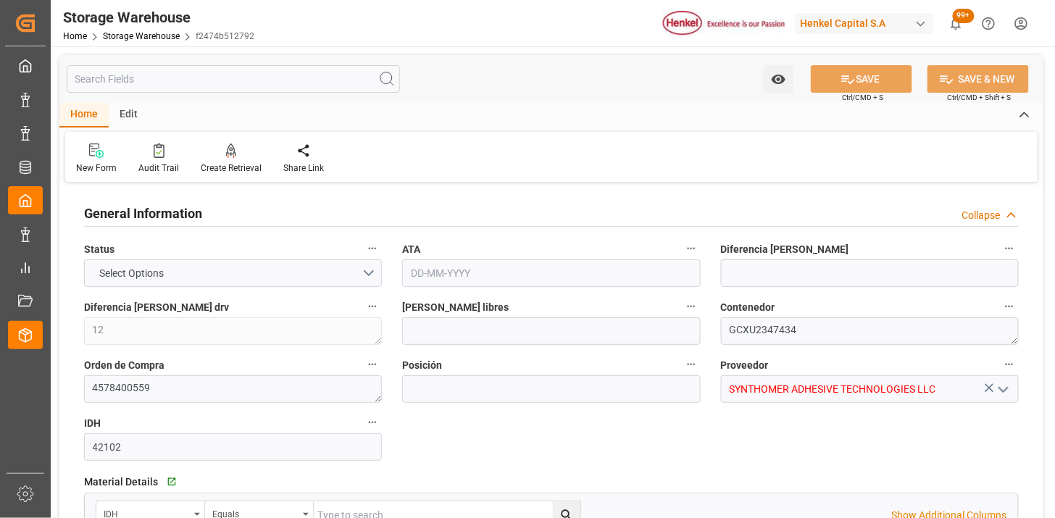
type input "0"
type input "[DATE]"
type input "[DATE] 20:55"
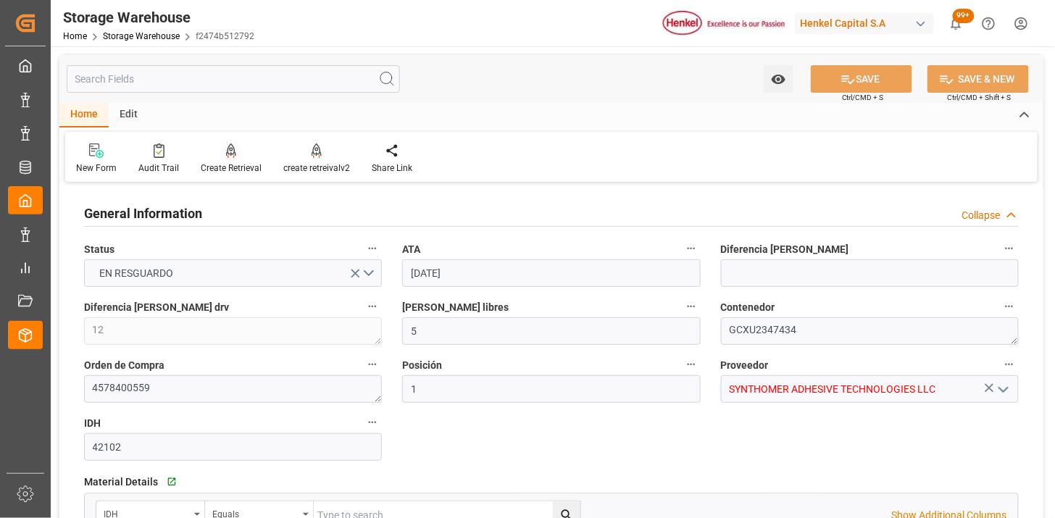
click at [232, 157] on div at bounding box center [231, 150] width 61 height 15
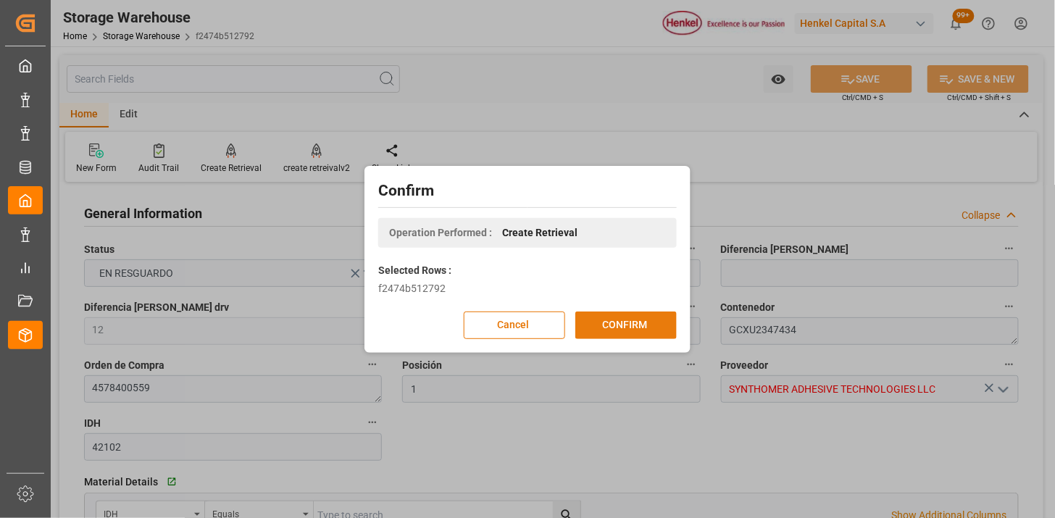
click at [609, 332] on button "CONFIRM" at bounding box center [625, 326] width 101 height 28
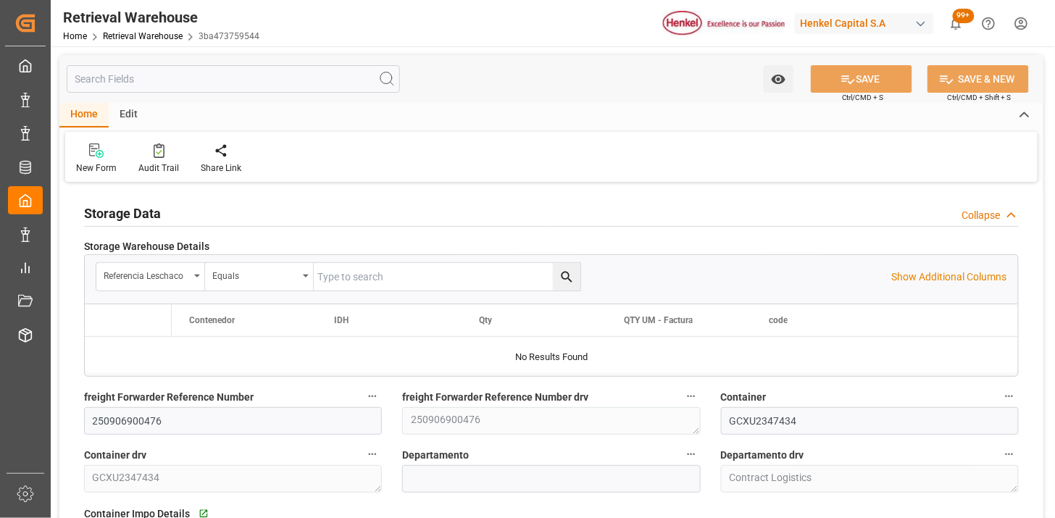
type input "5"
type input "[DATE]"
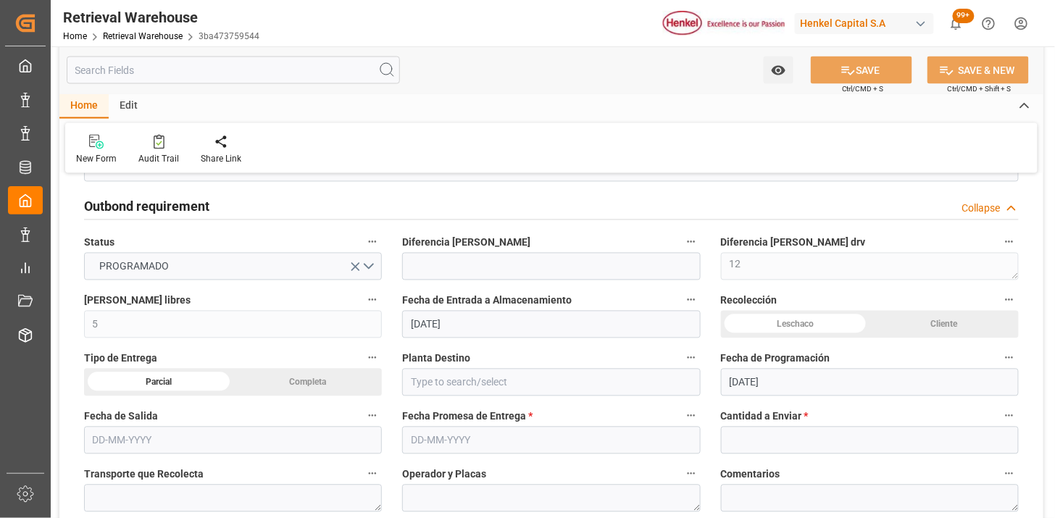
scroll to position [805, 0]
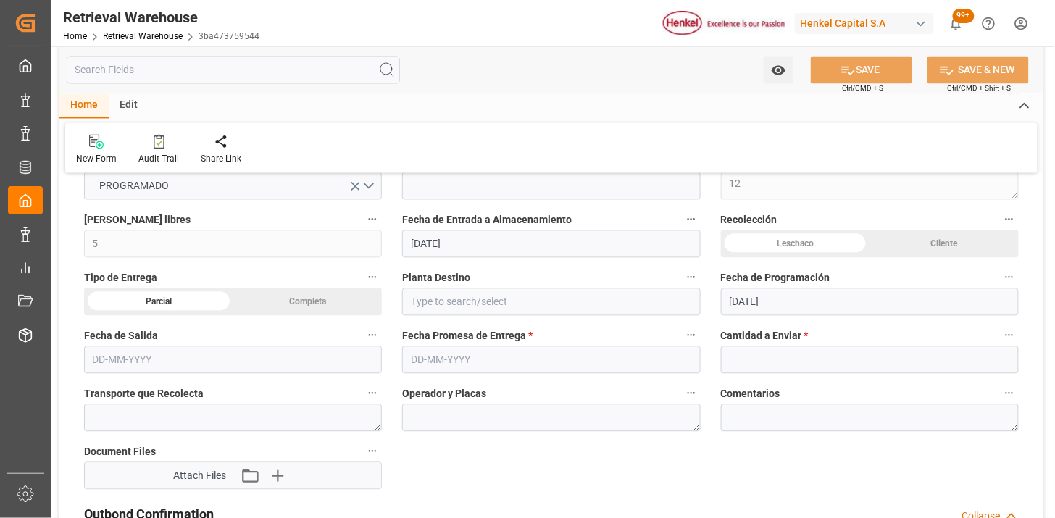
click at [336, 304] on div "Completa" at bounding box center [307, 302] width 149 height 28
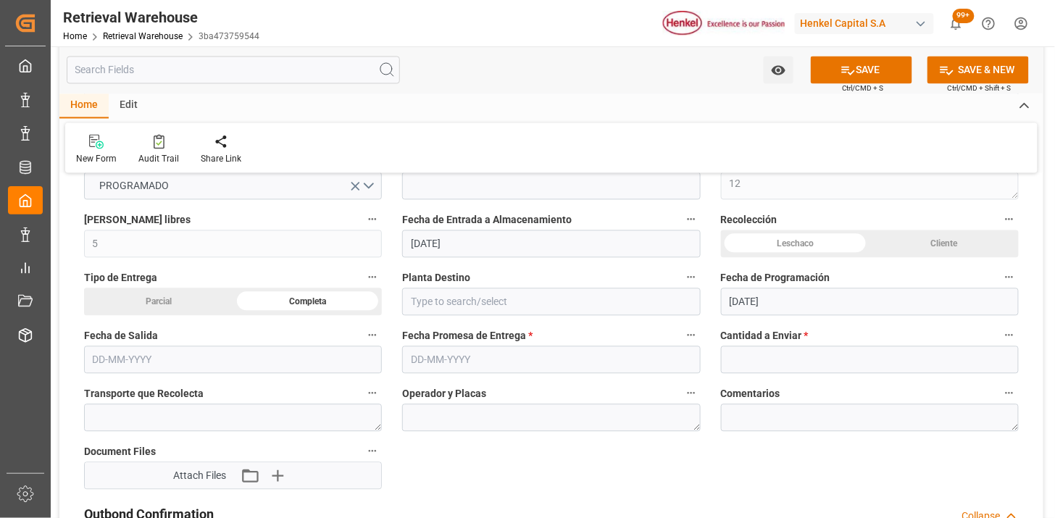
click at [425, 351] on input "text" at bounding box center [551, 360] width 298 height 28
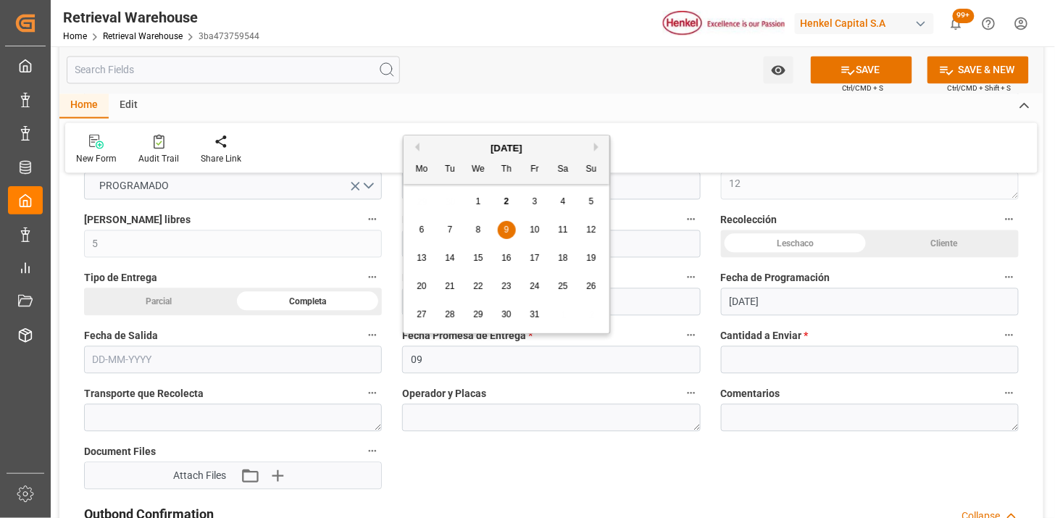
type input "09-10-2025"
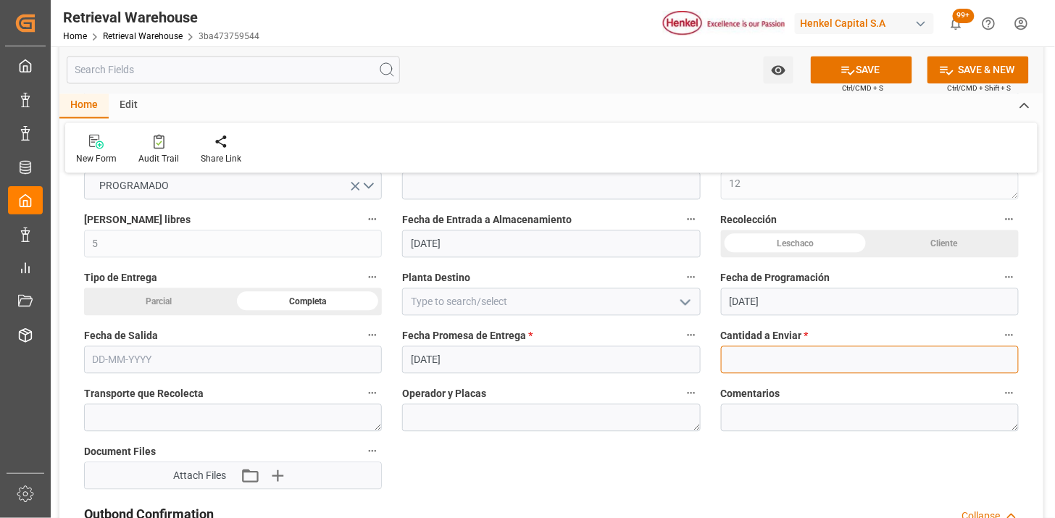
click at [746, 364] on input "text" at bounding box center [870, 360] width 298 height 28
type input "300"
click at [711, 379] on div "Comentarios" at bounding box center [870, 408] width 318 height 58
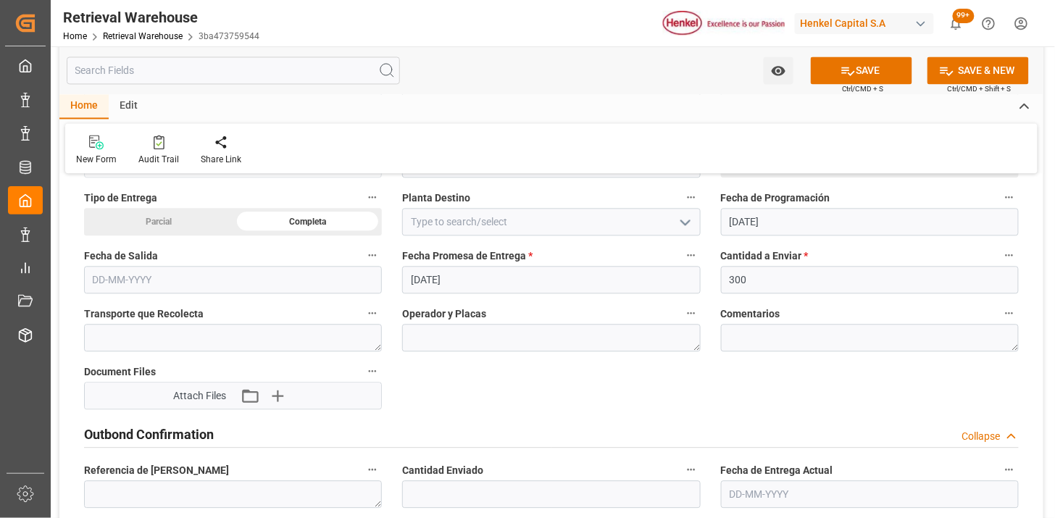
click at [349, 287] on input "text" at bounding box center [233, 280] width 298 height 28
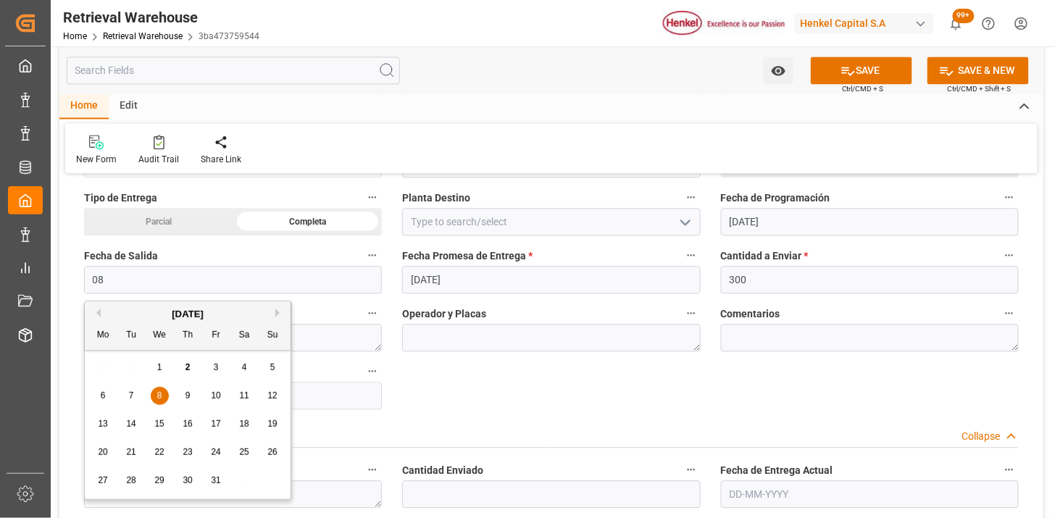
type input "08-10-2025"
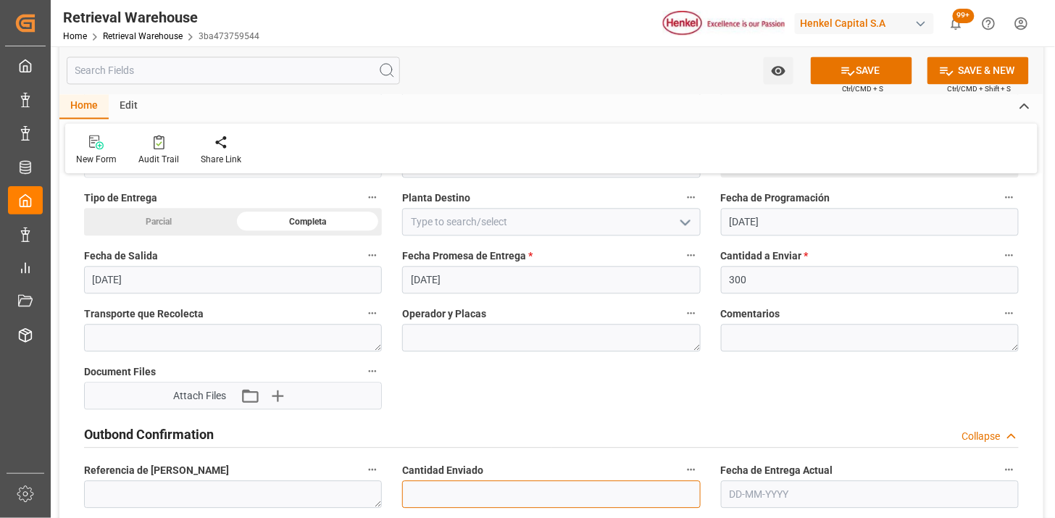
click at [464, 490] on input "text" at bounding box center [551, 494] width 298 height 28
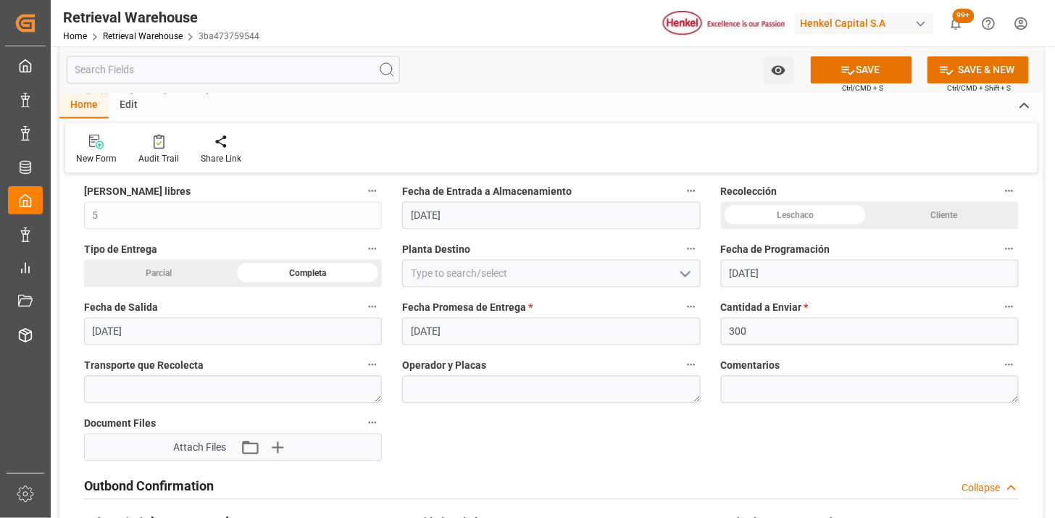
scroll to position [805, 0]
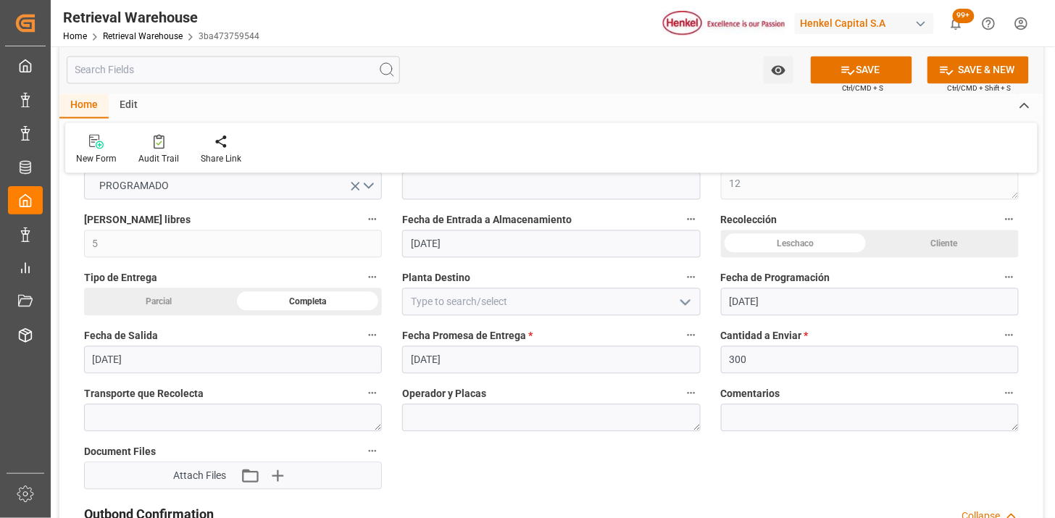
type input "300"
click at [506, 312] on input at bounding box center [551, 302] width 298 height 28
type input "Almer Apodaca"
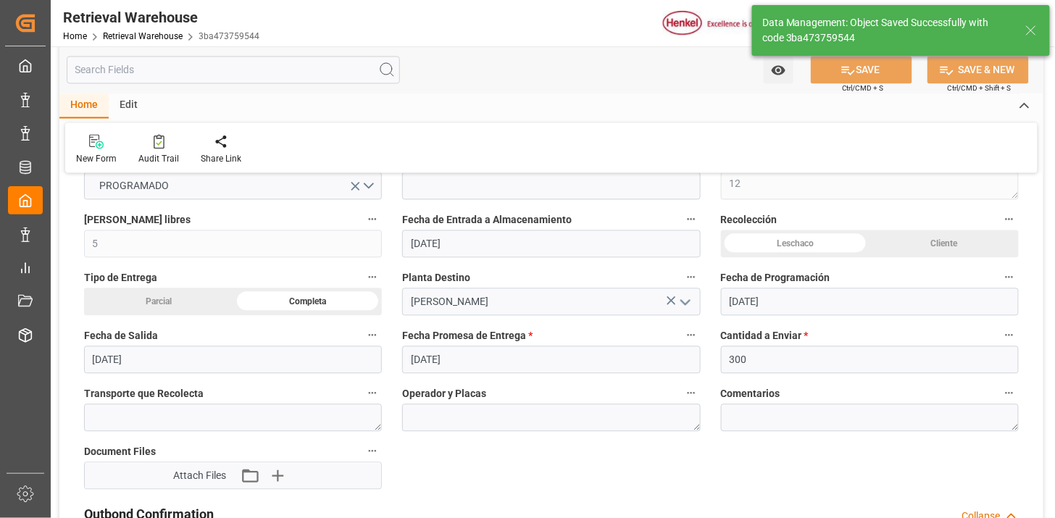
type textarea "18"
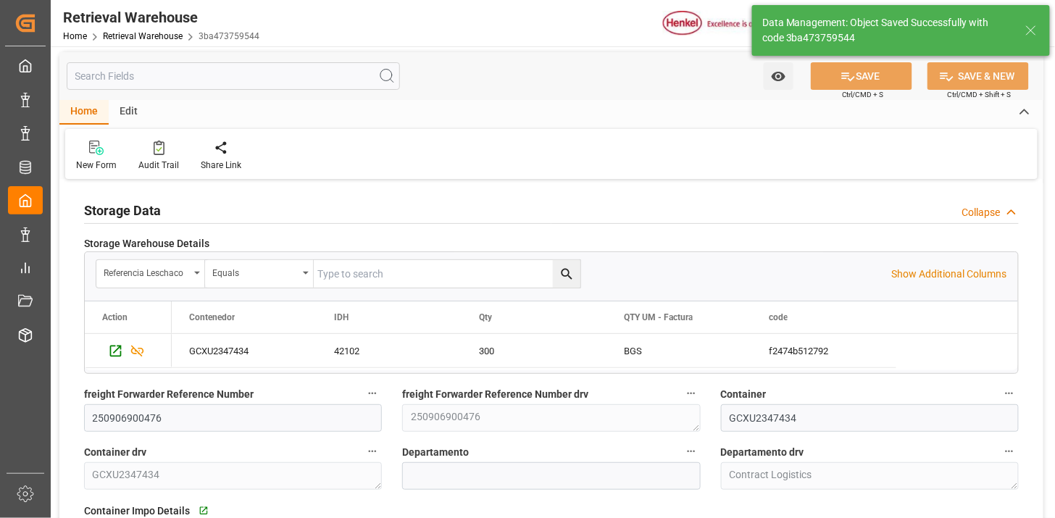
scroll to position [0, 0]
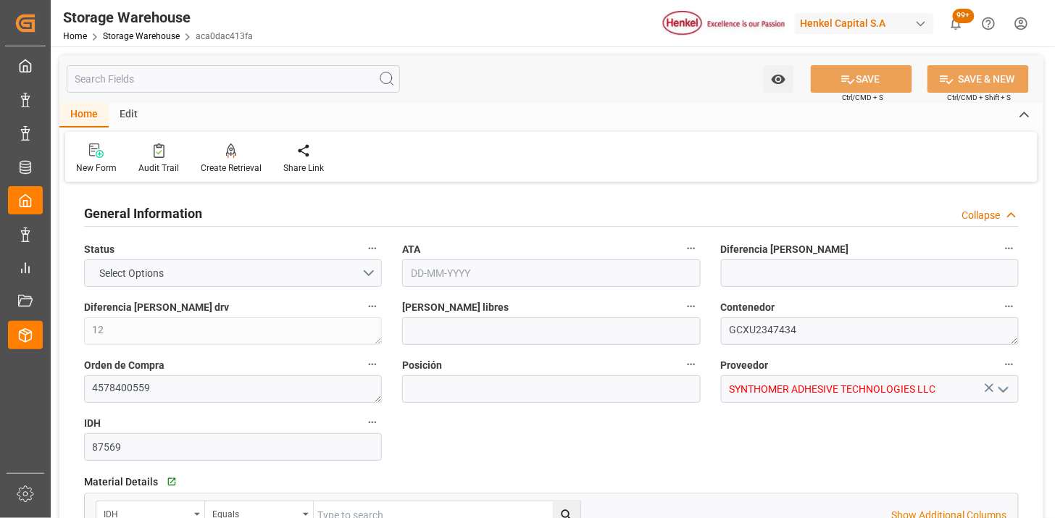
type input "5"
type input "2"
type input "300"
type input "21"
type input "0"
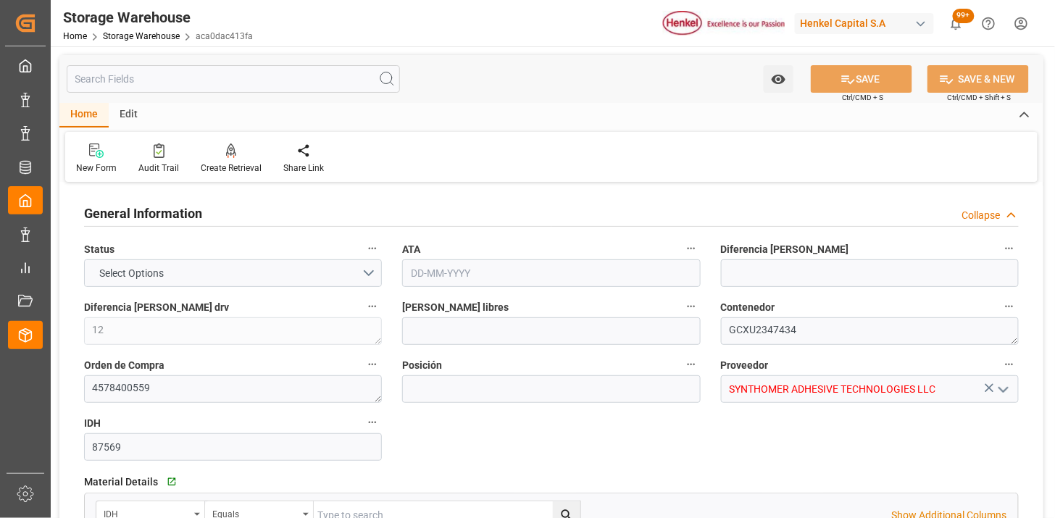
type input "300"
type input "0"
type input "[DATE]"
type input "[DATE] 17:30"
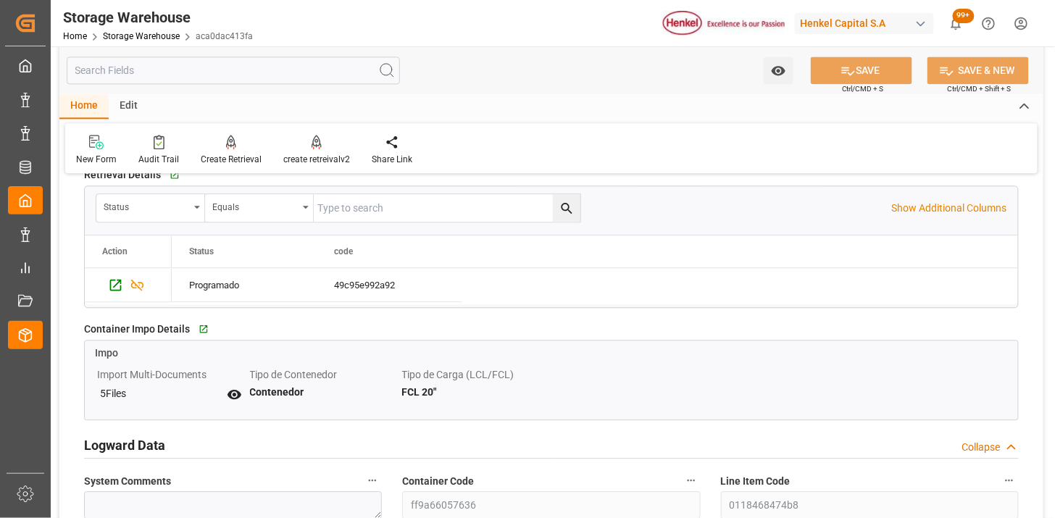
scroll to position [885, 0]
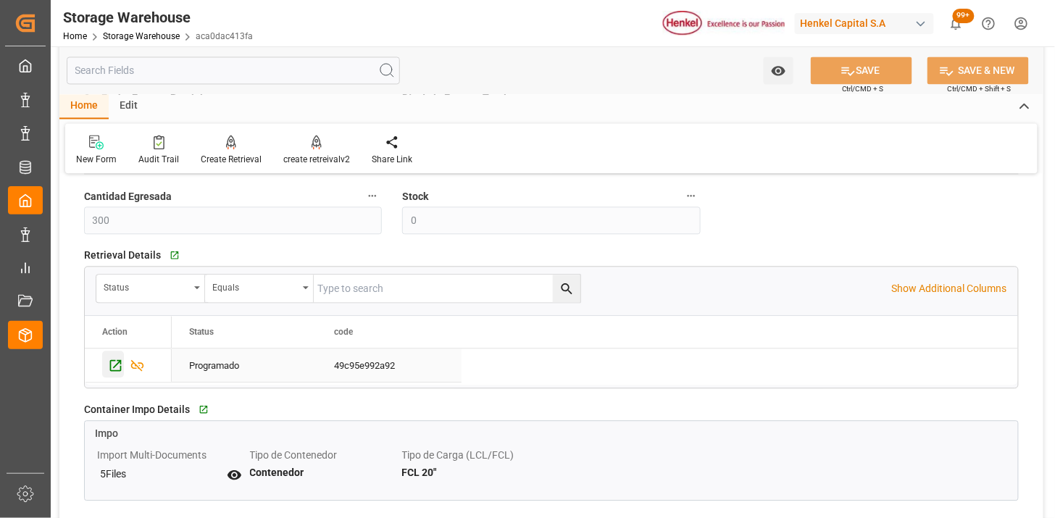
click at [117, 368] on icon "Press SPACE to select this row." at bounding box center [115, 365] width 15 height 15
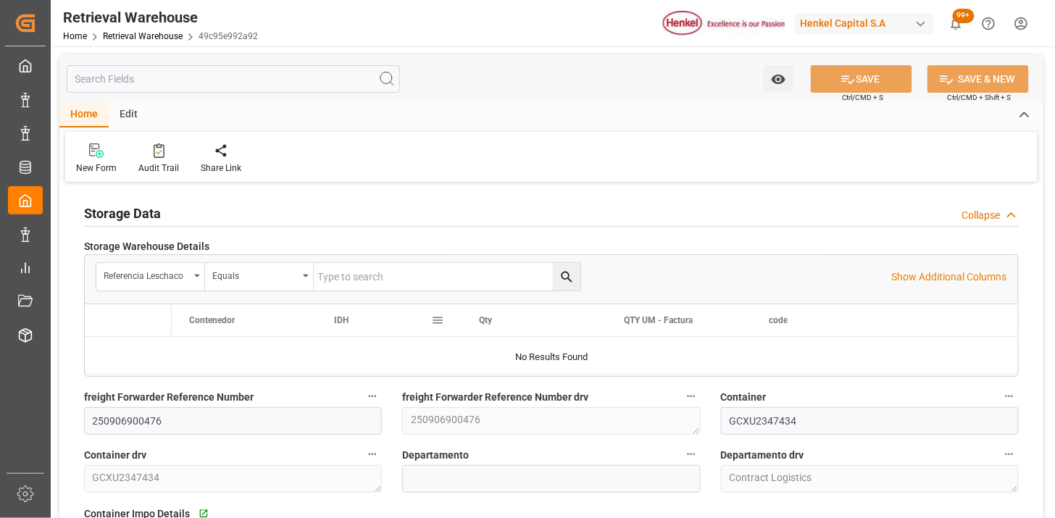
type input "5"
type input "300"
type input "[DATE]"
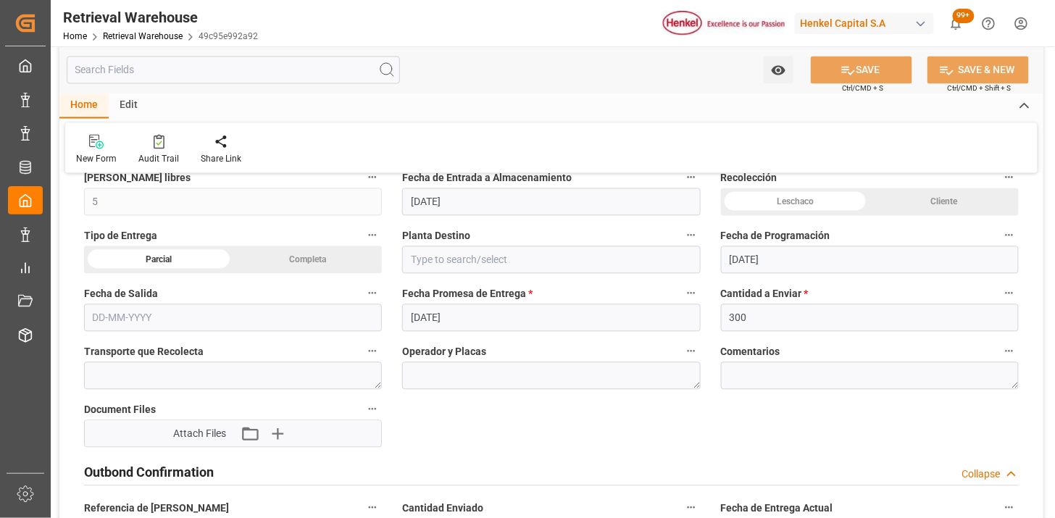
scroll to position [805, 0]
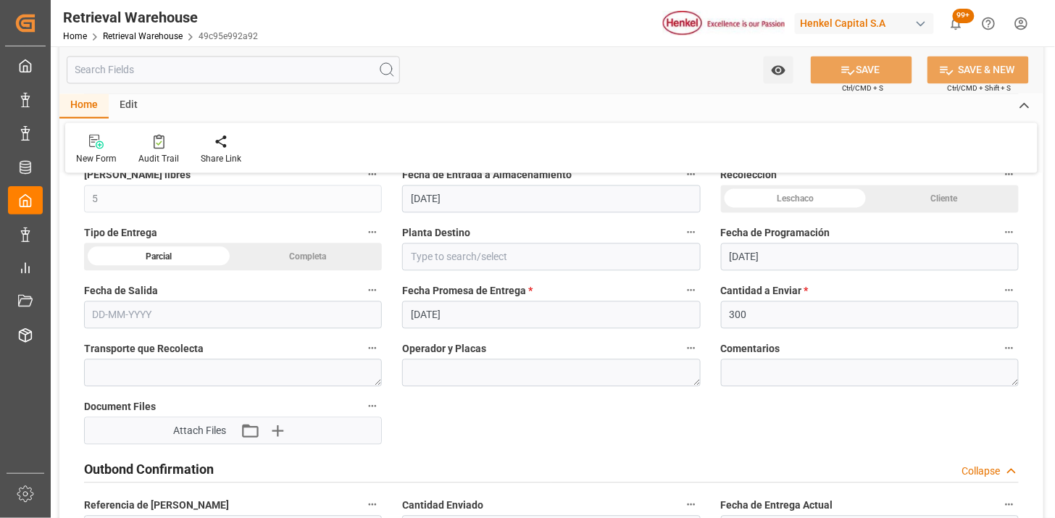
click at [317, 261] on div "Completa" at bounding box center [307, 257] width 149 height 28
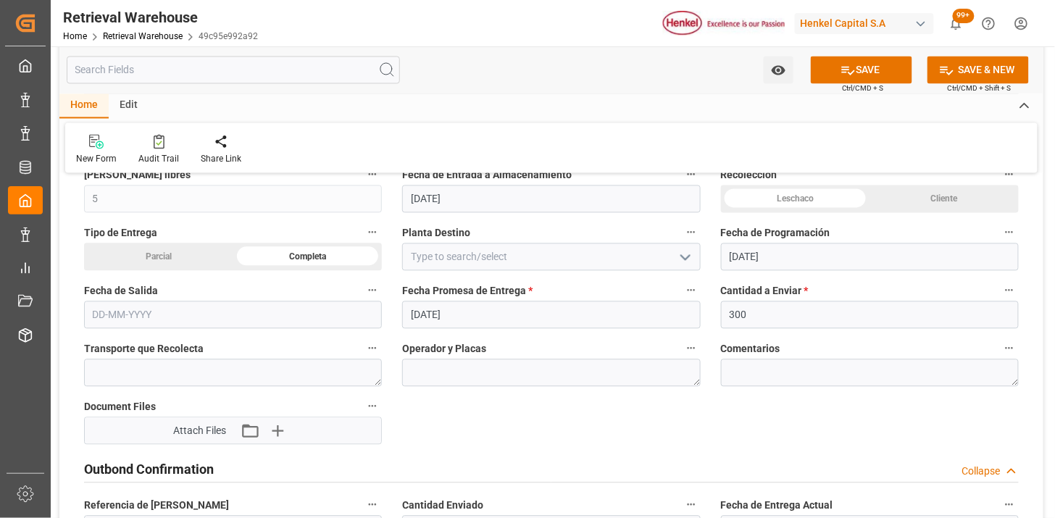
click at [328, 317] on input "text" at bounding box center [233, 315] width 298 height 28
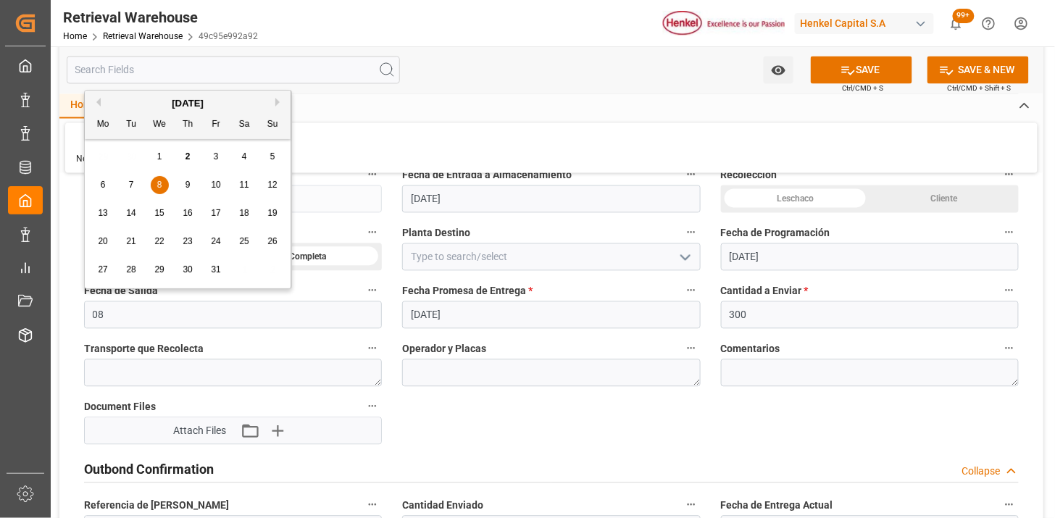
type input "[DATE]"
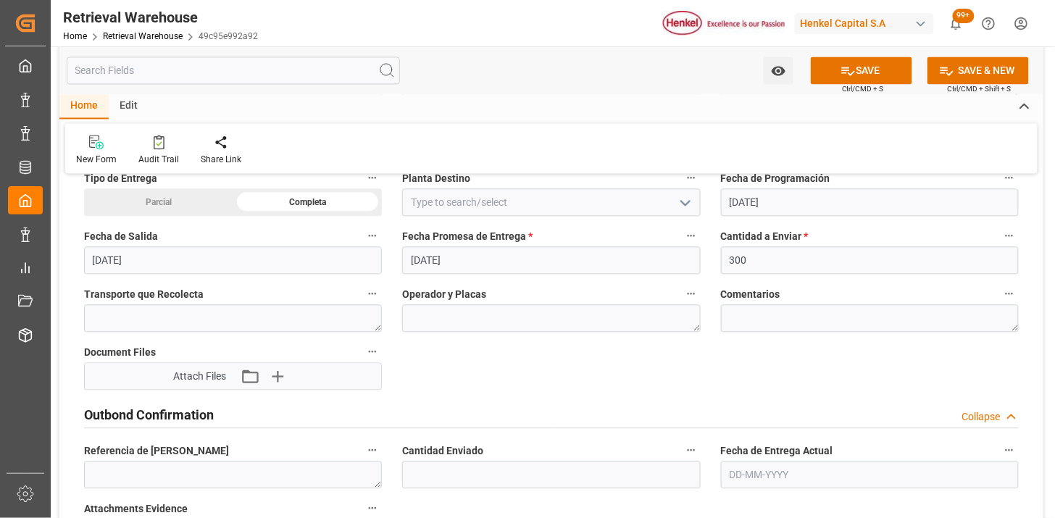
scroll to position [966, 0]
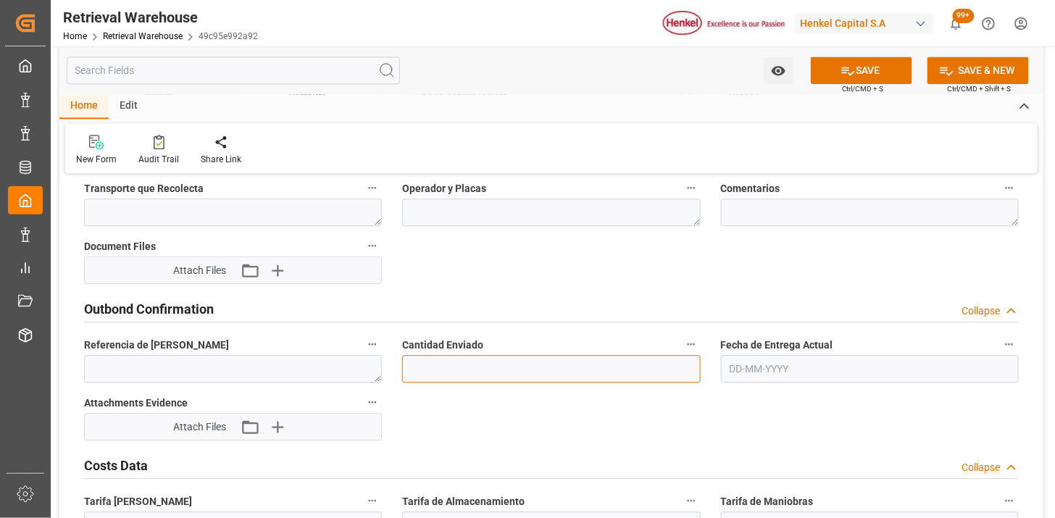
click at [418, 366] on input "text" at bounding box center [551, 369] width 298 height 28
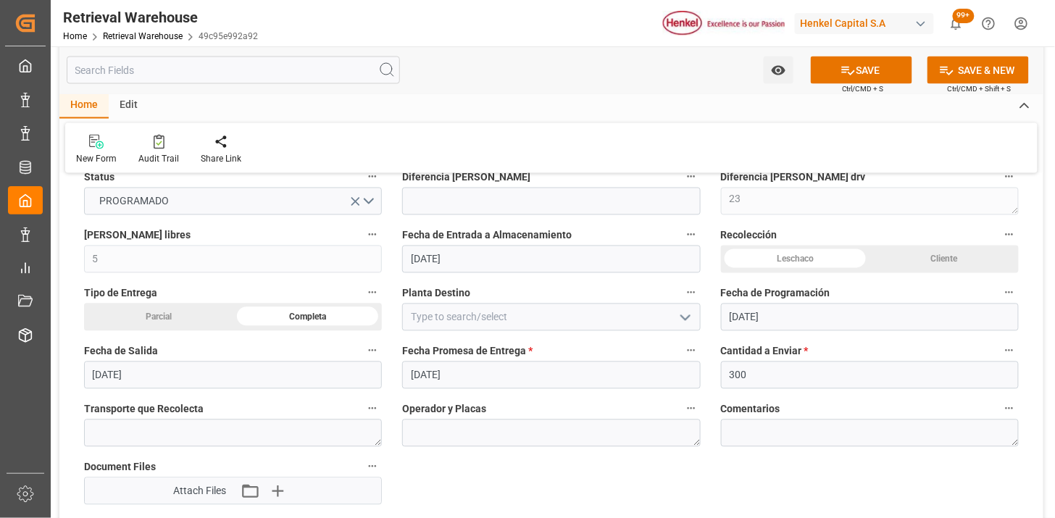
scroll to position [724, 0]
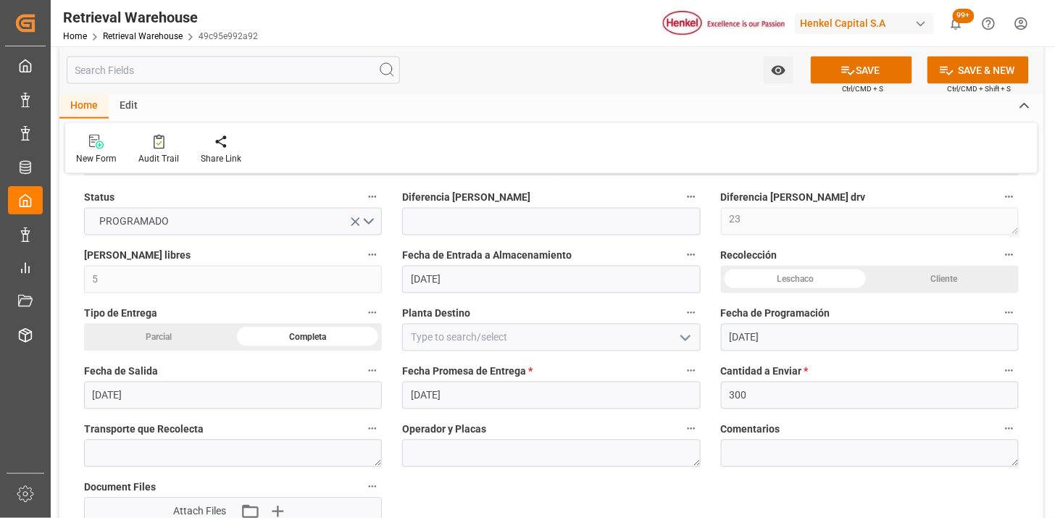
type input "300"
click at [440, 334] on input at bounding box center [551, 338] width 298 height 28
type input "Almer Apodaca"
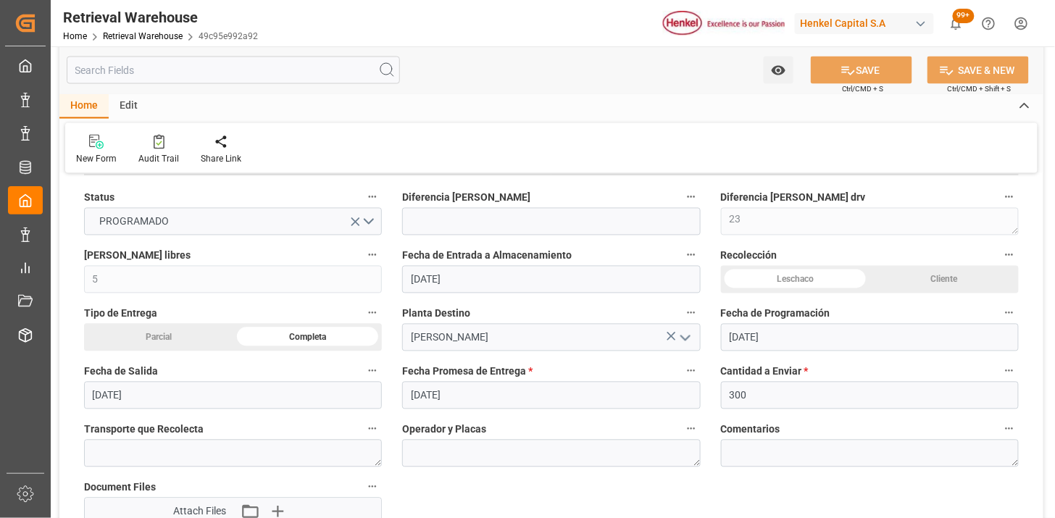
type textarea "29"
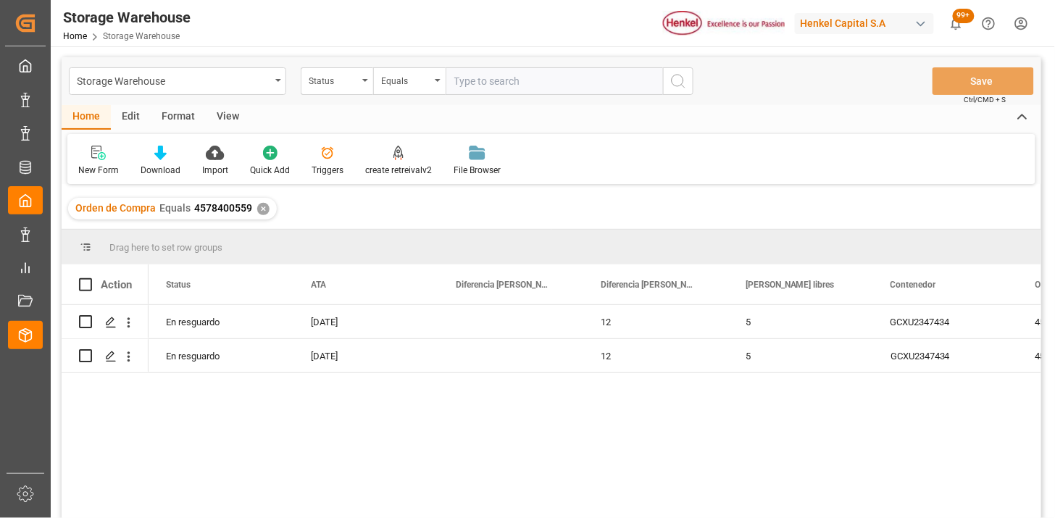
click at [223, 118] on div "View" at bounding box center [228, 117] width 44 height 25
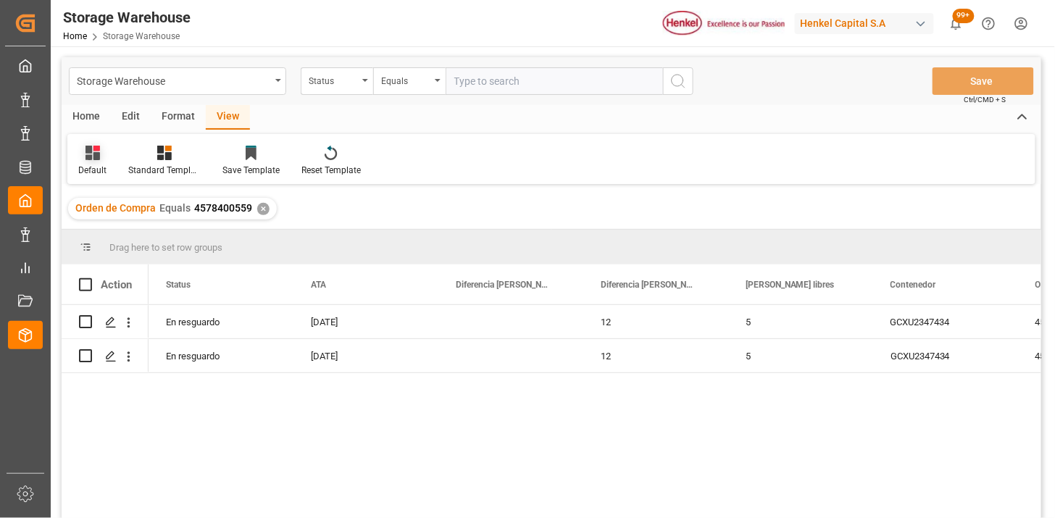
click at [72, 165] on div "Default" at bounding box center [92, 161] width 50 height 32
click at [117, 243] on div "REPORTE." at bounding box center [157, 235] width 159 height 30
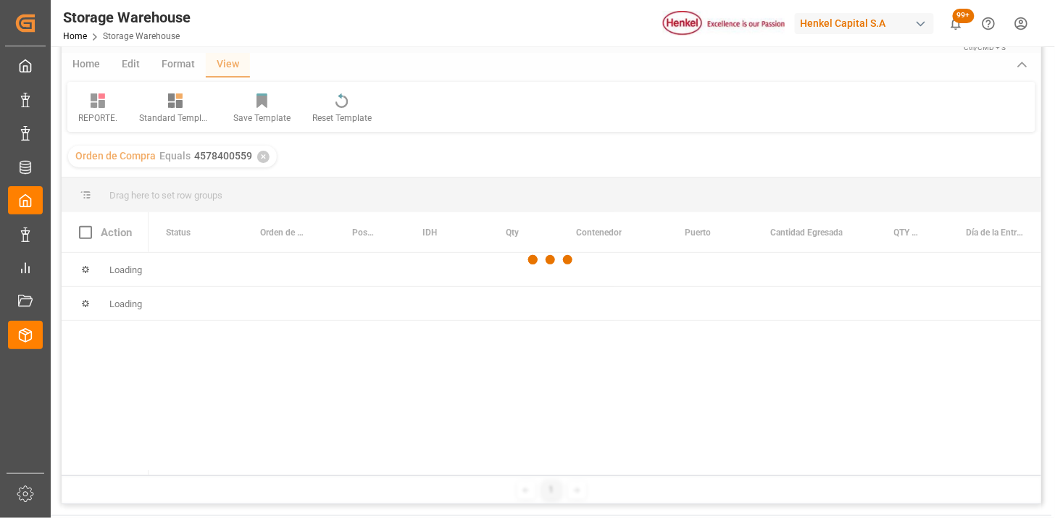
scroll to position [80, 0]
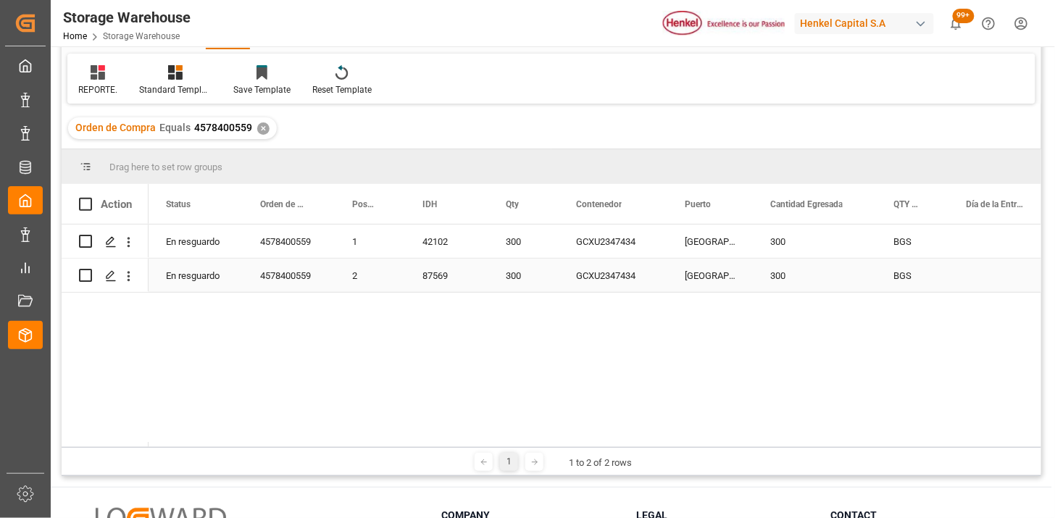
click at [449, 284] on div "87569" at bounding box center [446, 275] width 83 height 33
